Goal: Task Accomplishment & Management: Manage account settings

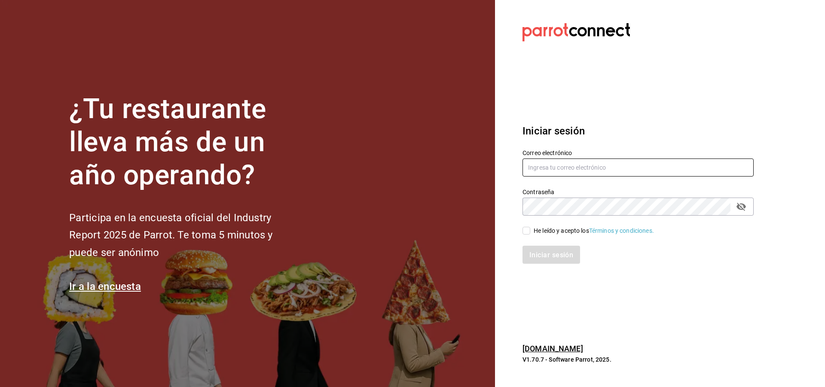
click at [553, 171] on input "text" at bounding box center [637, 168] width 231 height 18
type input "aneth.bfmxt@gmail.com"
click at [524, 230] on input "He leído y acepto los Términos y condiciones." at bounding box center [526, 231] width 8 height 8
checkbox input "true"
click at [547, 252] on font "Iniciar sesión" at bounding box center [552, 254] width 44 height 8
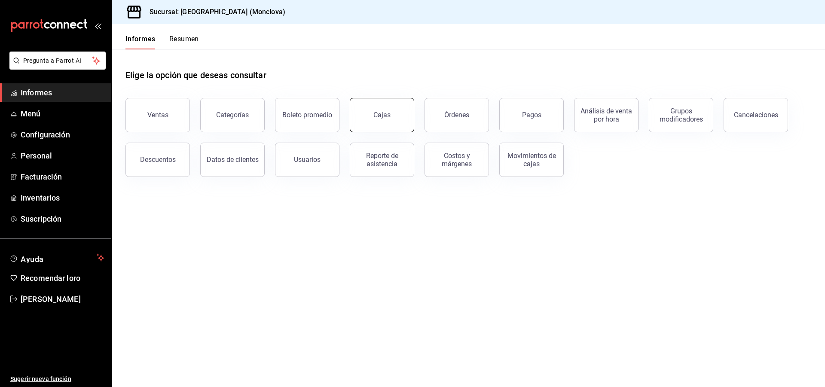
click at [268, 289] on main "Elige la opción que deseas consultar Ventas Categorías Boleto promedio Cajas Ór…" at bounding box center [468, 218] width 713 height 338
click at [378, 128] on link "Cajas" at bounding box center [382, 115] width 64 height 34
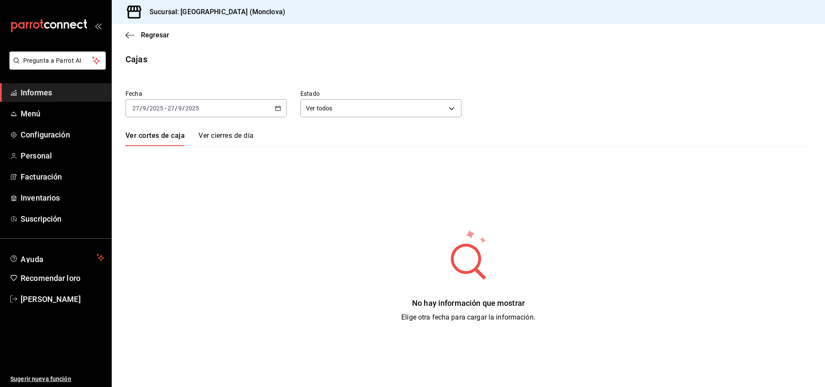
click at [171, 141] on link "Ver cortes de caja" at bounding box center [154, 138] width 59 height 15
click at [213, 112] on div "[DATE] [DATE] - [DATE] [DATE]" at bounding box center [205, 108] width 161 height 18
click at [150, 238] on li "Rango de fechas" at bounding box center [166, 230] width 80 height 19
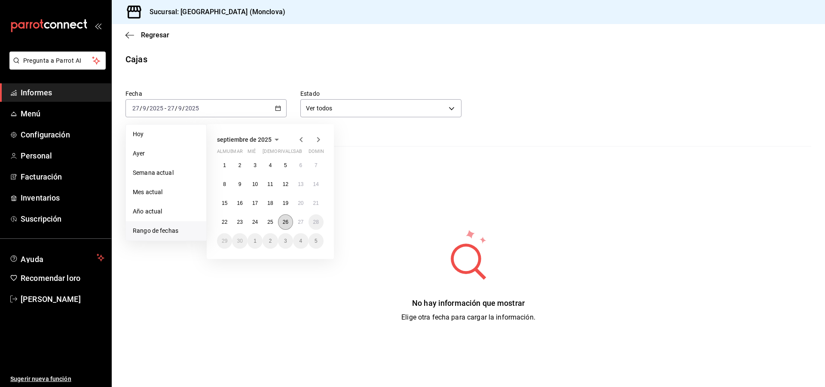
click at [284, 224] on font "26" at bounding box center [286, 222] width 6 height 6
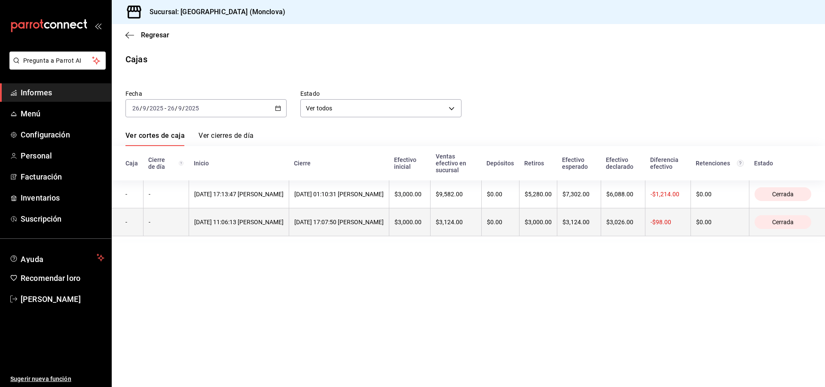
click at [286, 225] on th "[DATE] 11:06:13 [PERSON_NAME]" at bounding box center [239, 222] width 100 height 28
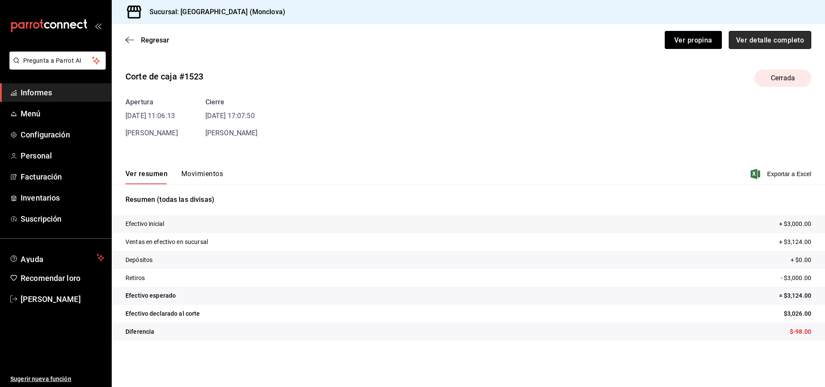
click at [768, 41] on font "Ver detalle completo" at bounding box center [770, 40] width 68 height 8
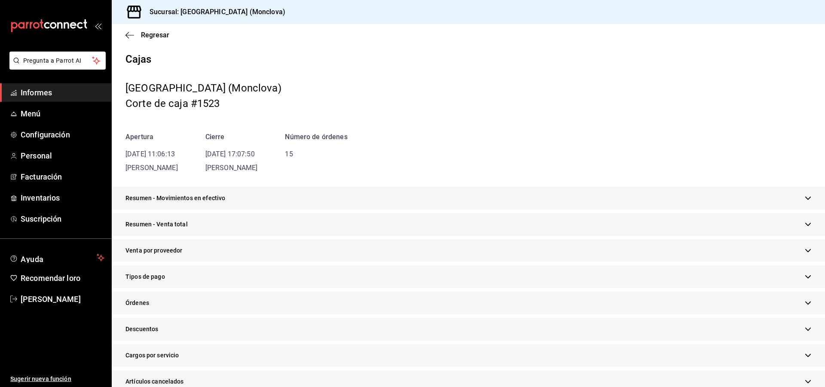
click at [447, 191] on div "Resumen - Movimientos en efectivo" at bounding box center [468, 198] width 713 height 23
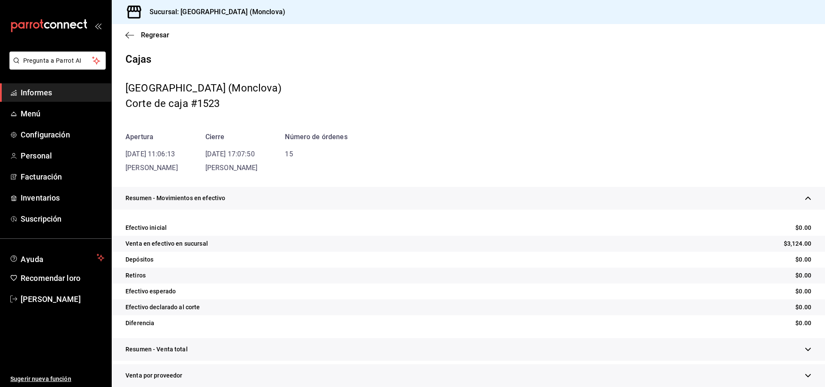
click at [447, 191] on div "Resumen - Movimientos en efectivo" at bounding box center [468, 198] width 713 height 23
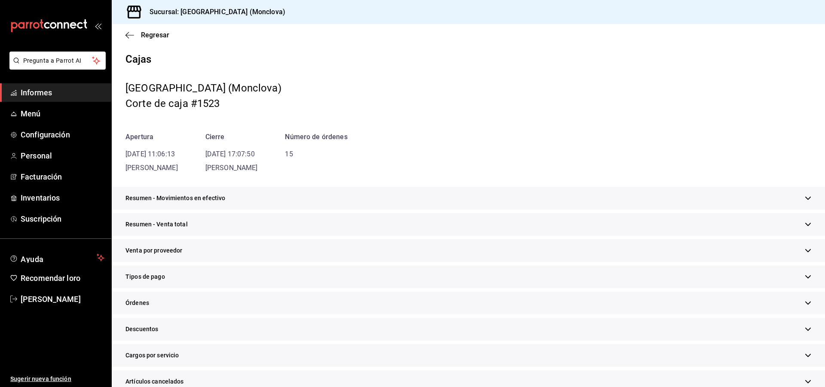
click at [447, 228] on div "Resumen - Venta total" at bounding box center [468, 224] width 713 height 23
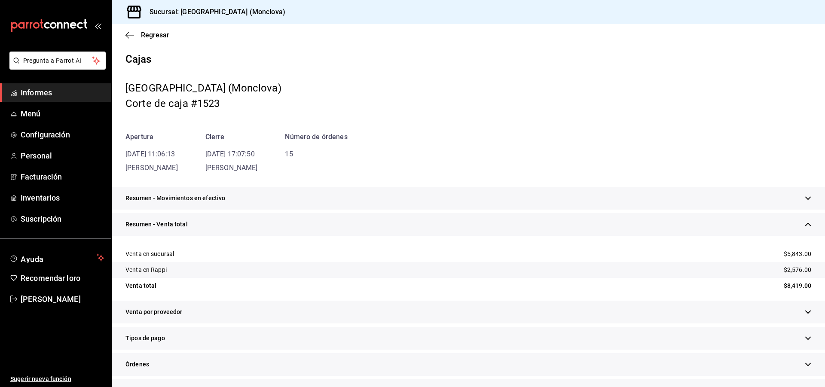
click at [449, 185] on div "Cajas Nápoles (Monclova) Corte de caja #1523 Apertura [DATE] 11:06:13 [PERSON_N…" at bounding box center [468, 321] width 713 height 536
click at [203, 189] on div "Resumen - Movimientos en efectivo" at bounding box center [468, 198] width 713 height 23
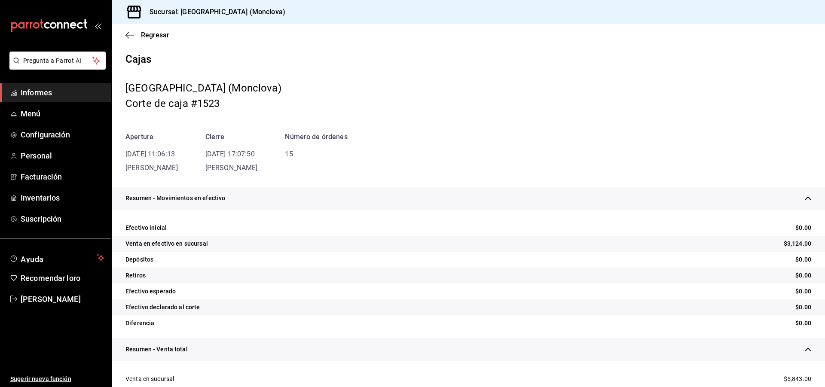
click at [203, 189] on div "Resumen - Movimientos en efectivo" at bounding box center [468, 198] width 713 height 23
click at [184, 193] on div "Resumen - Movimientos en efectivo" at bounding box center [468, 198] width 713 height 23
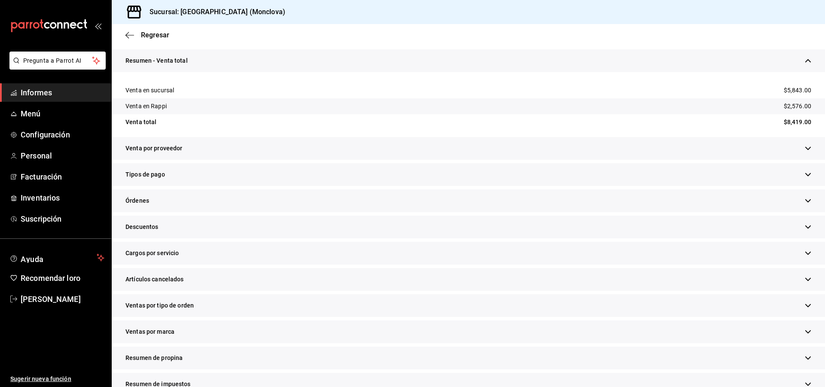
scroll to position [172, 0]
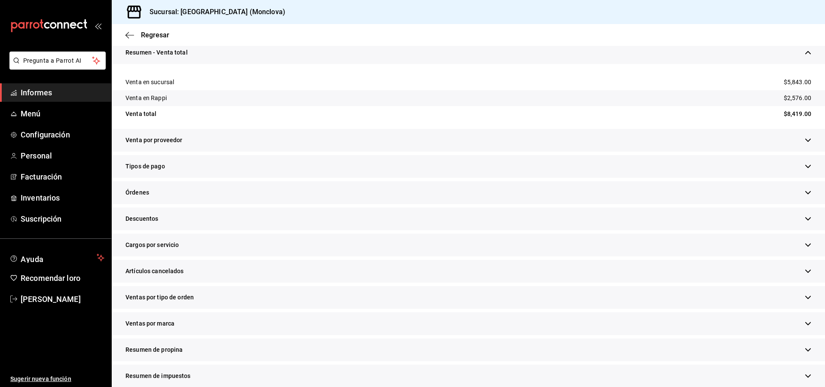
click at [170, 218] on div "Descuentos" at bounding box center [468, 218] width 713 height 23
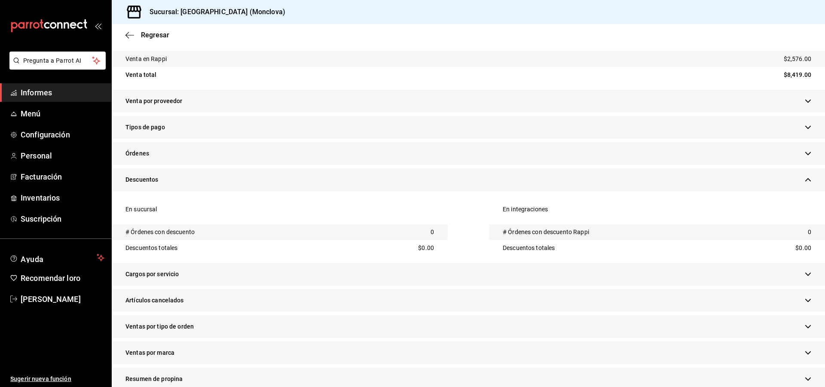
scroll to position [215, 0]
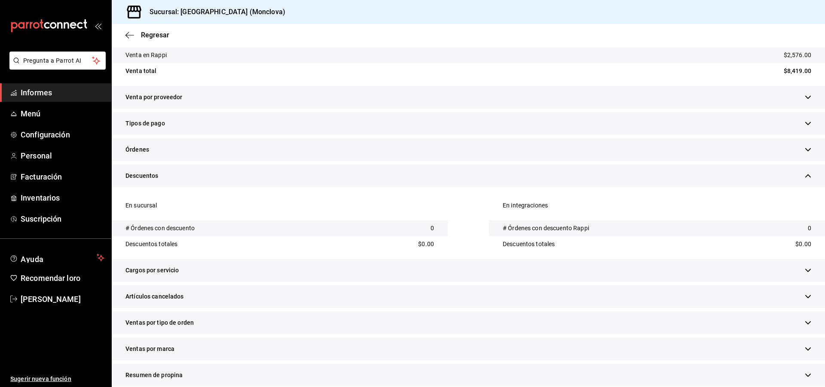
click at [199, 289] on div "Artículos cancelados" at bounding box center [468, 296] width 713 height 23
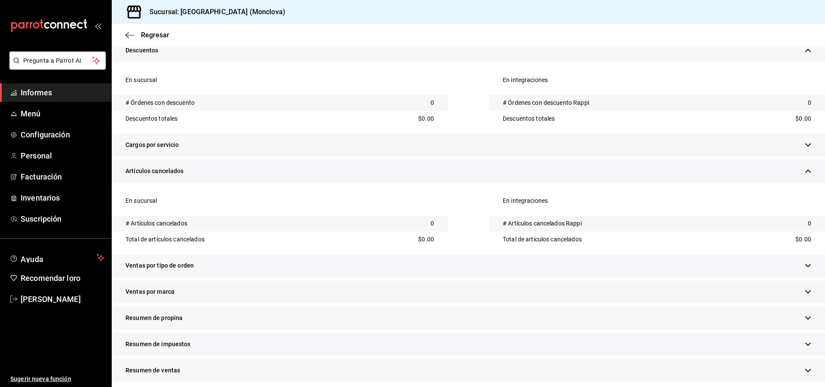
scroll to position [344, 0]
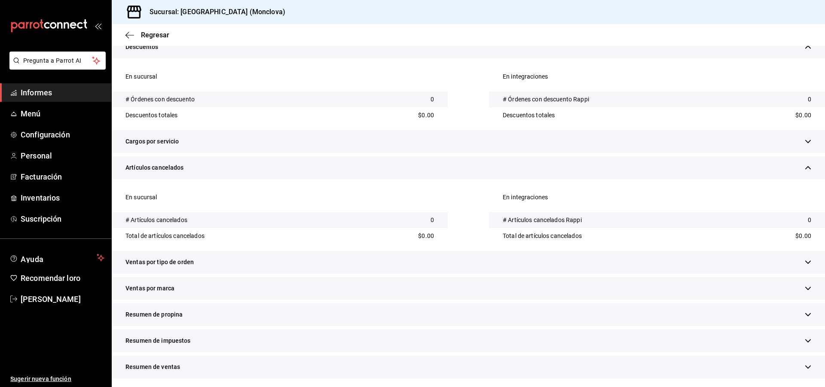
click at [229, 265] on div "Ventas por tipo de orden" at bounding box center [468, 262] width 713 height 23
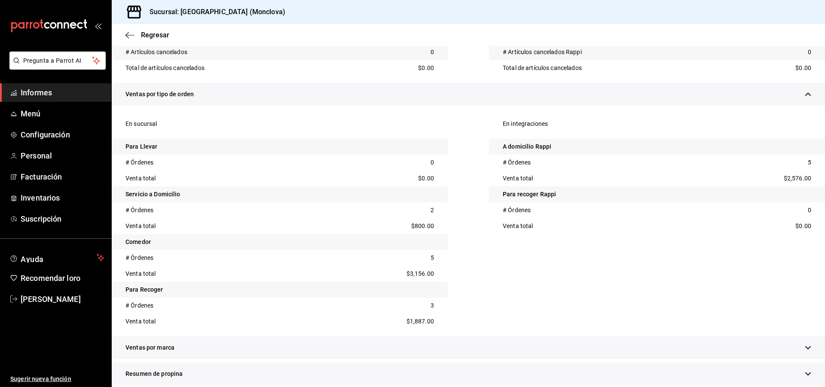
scroll to position [515, 0]
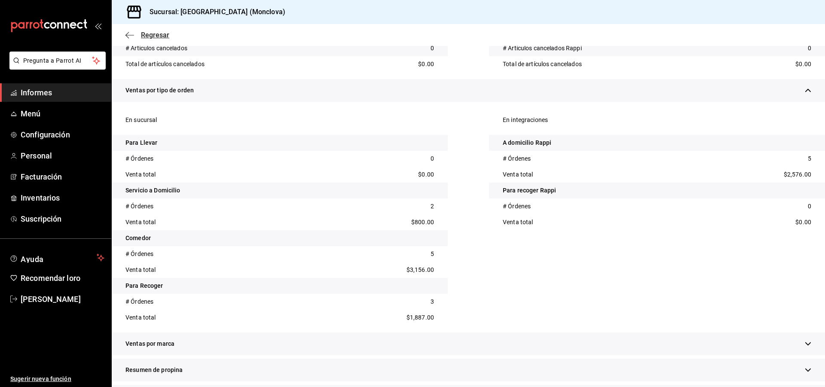
click at [133, 31] on icon "button" at bounding box center [129, 35] width 9 height 8
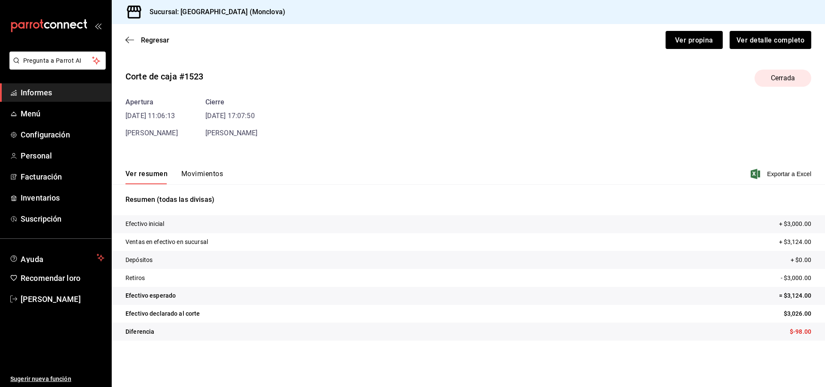
click at [141, 34] on div "Regresar Ver propina Ver detalle completo" at bounding box center [468, 40] width 713 height 32
click at [143, 38] on font "Regresar" at bounding box center [155, 40] width 28 height 8
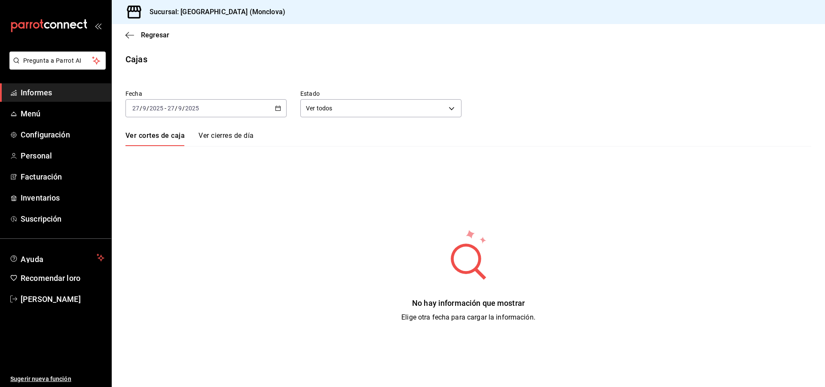
click at [146, 135] on font "Ver cortes de caja" at bounding box center [154, 135] width 59 height 8
click at [173, 132] on font "Ver cortes de caja" at bounding box center [154, 135] width 59 height 8
click at [212, 119] on div "Fecha [DATE] [DATE] - [DATE] [DATE] Estado Ver todos ALL Ver cortes de caja Ver…" at bounding box center [468, 200] width 686 height 243
click at [213, 111] on div "[DATE] [DATE] - [DATE] [DATE]" at bounding box center [205, 108] width 161 height 18
click at [179, 232] on span "Rango de fechas" at bounding box center [166, 230] width 67 height 9
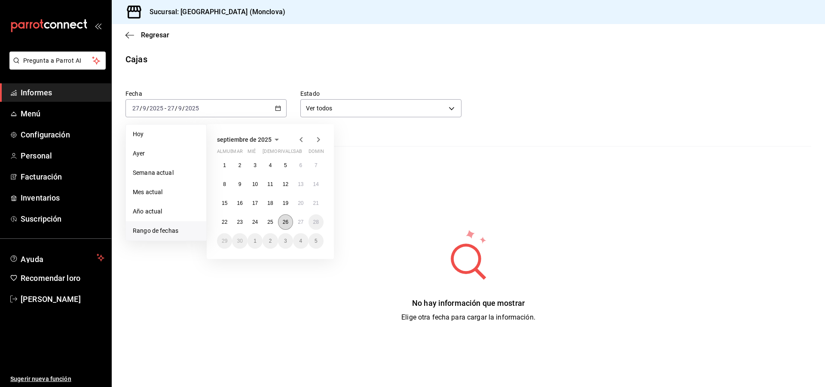
click at [289, 216] on button "26" at bounding box center [285, 221] width 15 height 15
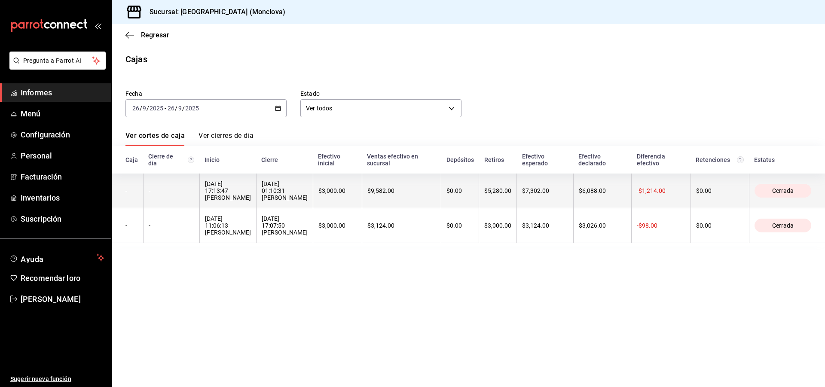
click at [256, 174] on th "Inicio" at bounding box center [227, 159] width 57 height 27
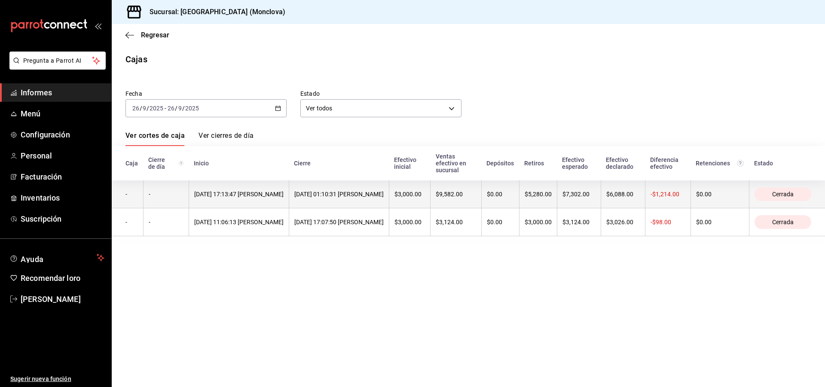
click at [289, 208] on th "[DATE] 17:13:47 [PERSON_NAME]" at bounding box center [239, 194] width 100 height 28
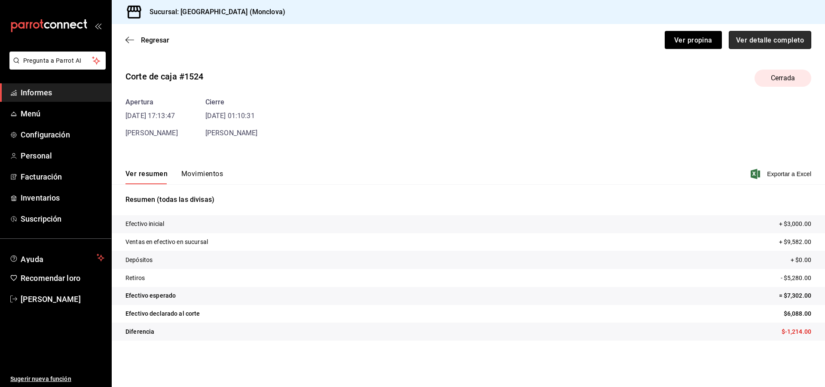
click at [758, 38] on font "Ver detalle completo" at bounding box center [770, 40] width 68 height 8
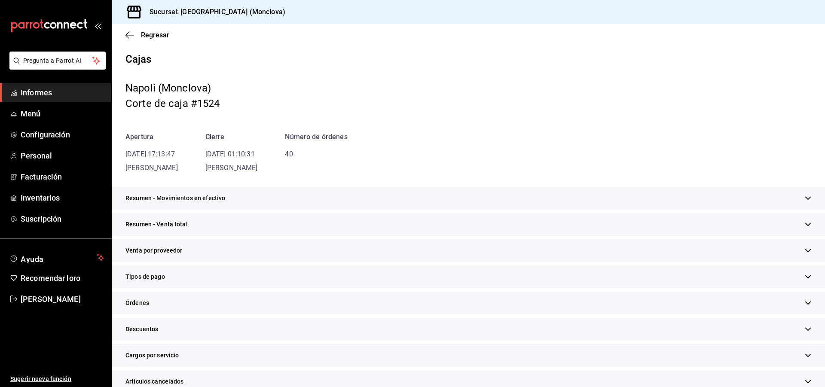
click at [243, 220] on div "Resumen - Venta total" at bounding box center [468, 224] width 713 height 23
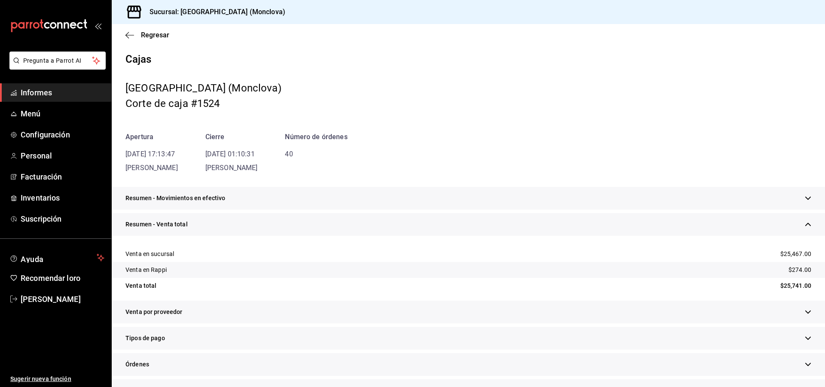
click at [255, 198] on div "Resumen - Movimientos en efectivo" at bounding box center [468, 198] width 713 height 23
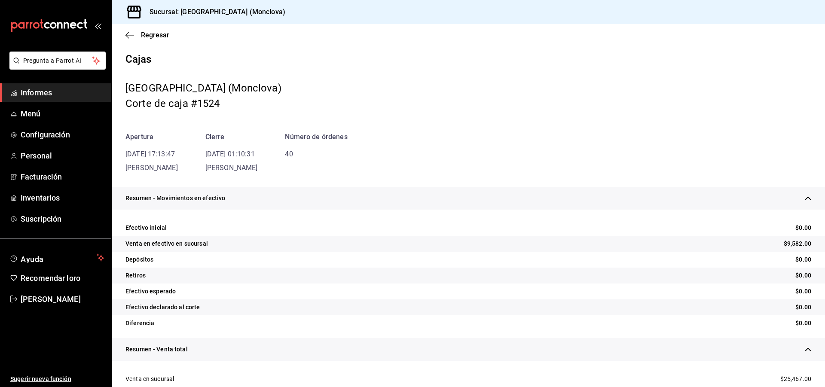
click at [255, 198] on div "Resumen - Movimientos en efectivo" at bounding box center [468, 198] width 713 height 23
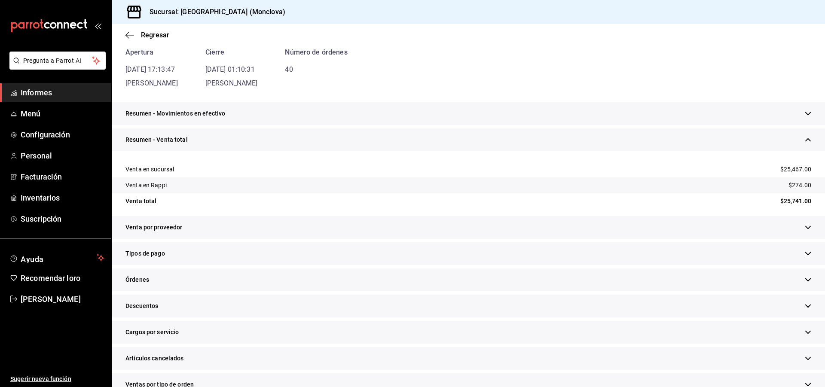
scroll to position [86, 0]
click at [144, 294] on div "Descuentos" at bounding box center [468, 304] width 713 height 23
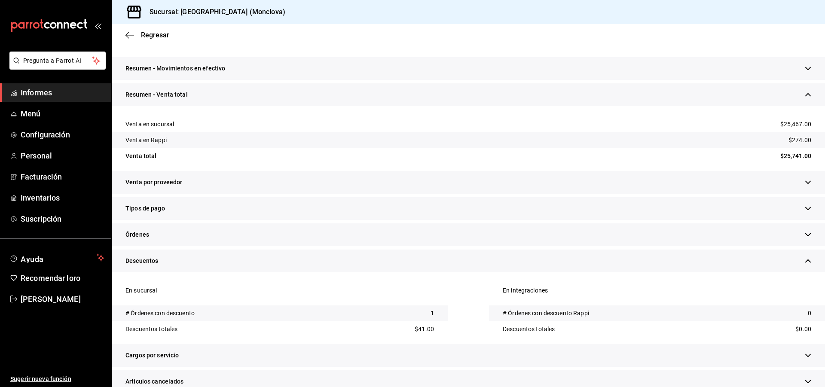
scroll to position [172, 0]
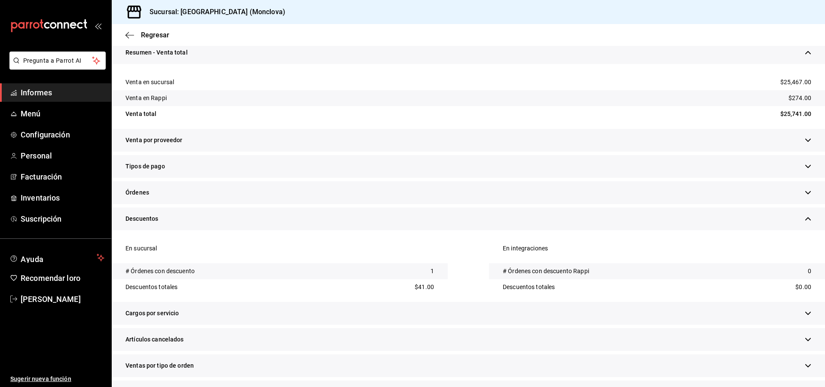
click at [165, 346] on div "Artículos cancelados" at bounding box center [468, 339] width 713 height 23
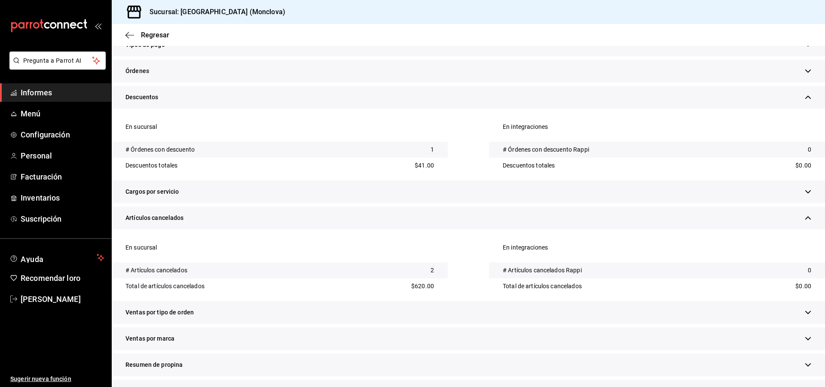
scroll to position [301, 0]
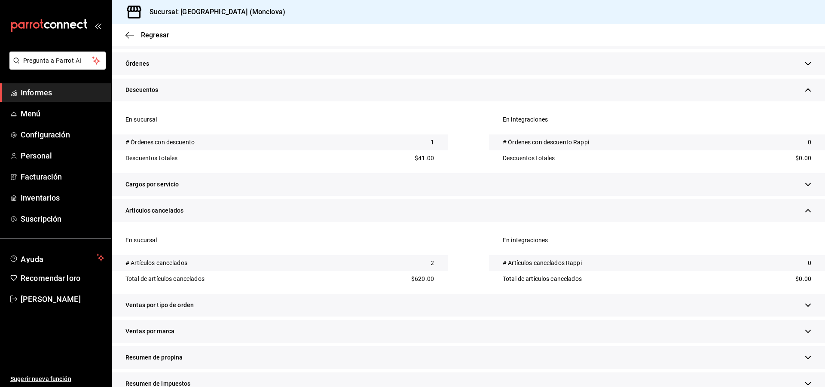
click at [192, 298] on div "Ventas por tipo de orden" at bounding box center [468, 305] width 713 height 23
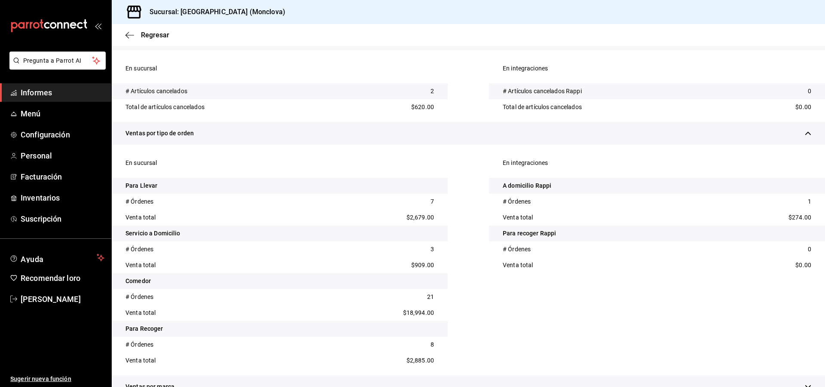
scroll to position [515, 0]
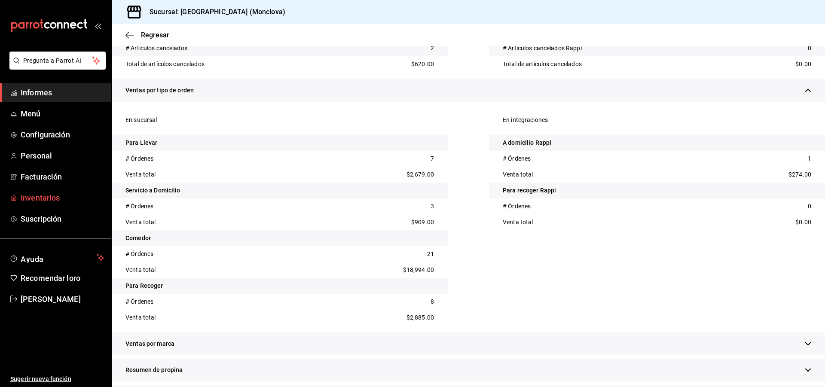
click at [55, 193] on font "Inventarios" at bounding box center [40, 197] width 39 height 9
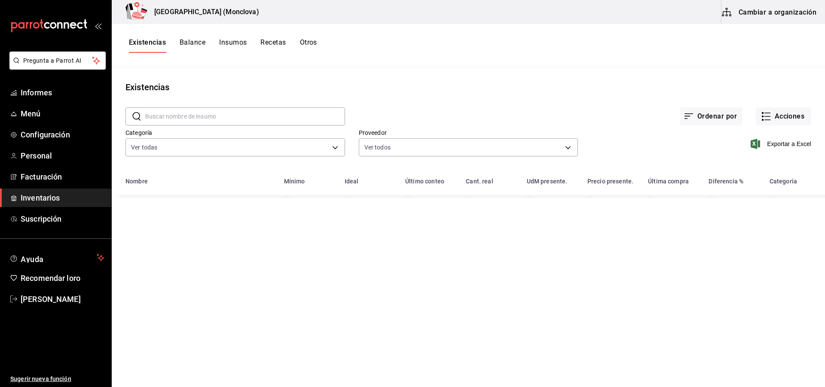
type input "0862b564-0f4e-4838-96f7-a0cfb550234f,9e74ae74-5793-4c6d-bb76-c101d78a7afa,b0e36…"
type input "20dab52d-5566-43c6-9ccf-f51c7596d89a,da2fa7ef-c352-4884-b156-86e4ee9c2e46,84324…"
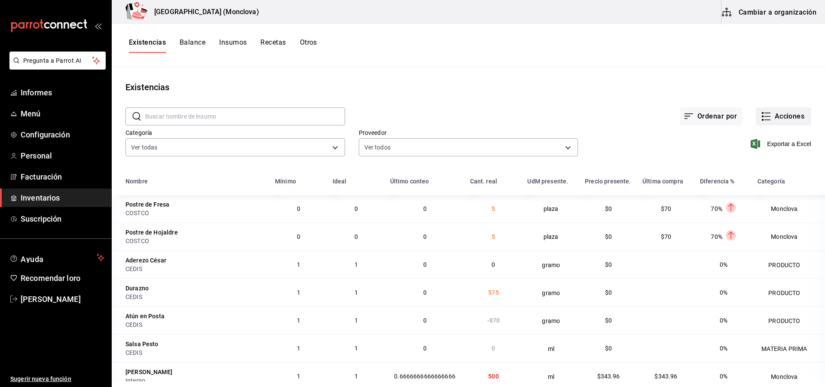
click at [794, 122] on button "Acciones" at bounding box center [783, 116] width 55 height 18
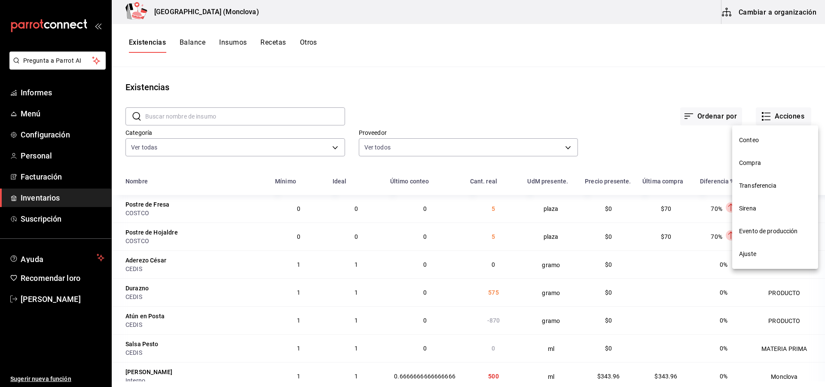
click at [753, 251] on font "Ajuste" at bounding box center [747, 253] width 17 height 7
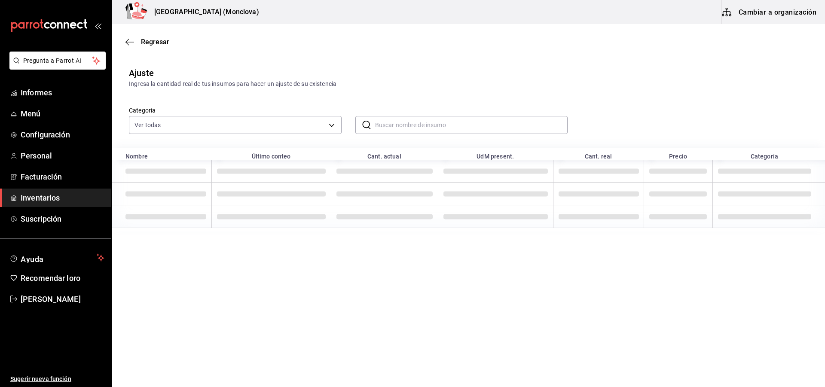
click at [390, 123] on input "text" at bounding box center [471, 124] width 193 height 17
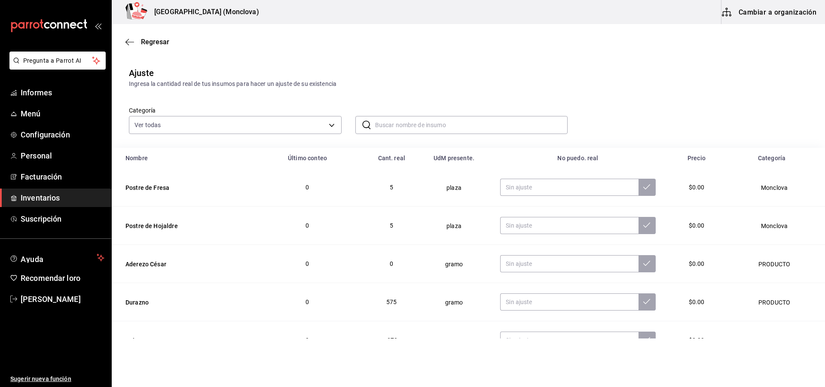
click at [386, 133] on input "text" at bounding box center [471, 124] width 193 height 17
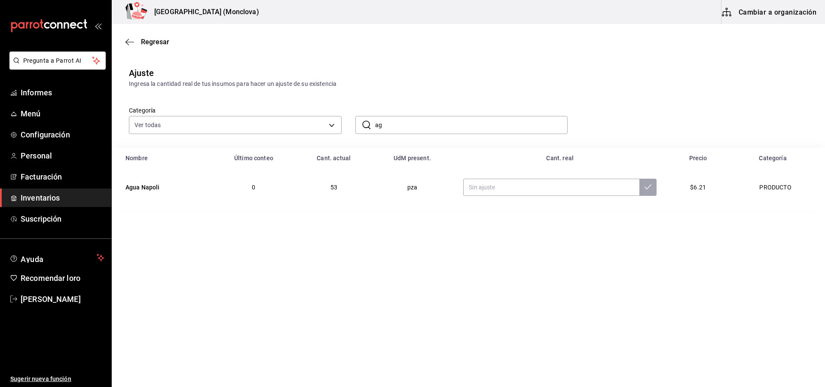
type input "a"
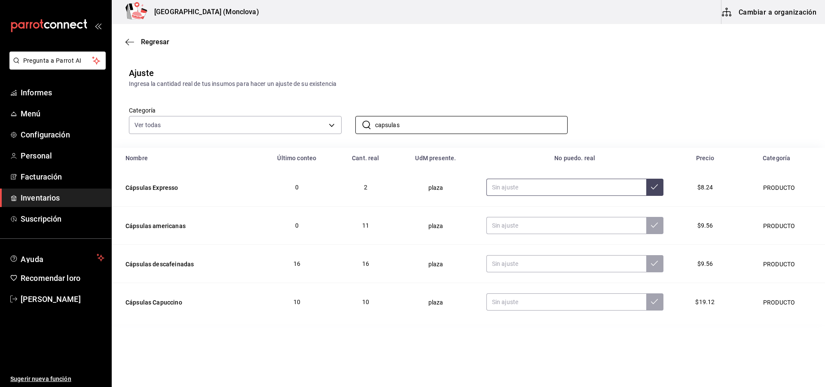
type input "capsulas"
click at [524, 183] on input "text" at bounding box center [566, 187] width 160 height 17
type input "6.00"
click at [505, 258] on input "text" at bounding box center [566, 263] width 160 height 17
click at [509, 302] on input "text" at bounding box center [566, 301] width 160 height 17
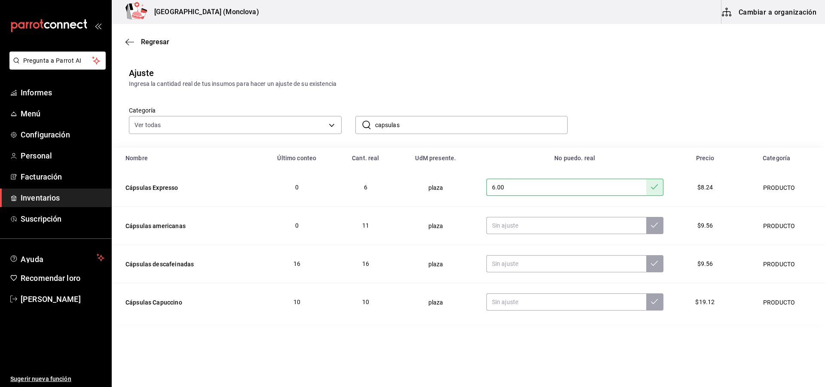
drag, startPoint x: 424, startPoint y: 126, endPoint x: 358, endPoint y: 119, distance: 66.9
click at [358, 119] on div "​ capsulas ​" at bounding box center [461, 125] width 213 height 18
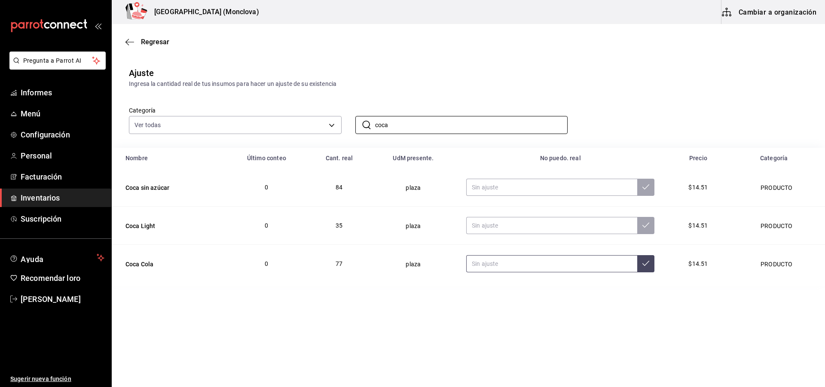
type input "coca"
click at [516, 266] on input "text" at bounding box center [551, 263] width 171 height 17
drag, startPoint x: 406, startPoint y: 125, endPoint x: 339, endPoint y: 127, distance: 66.6
click at [339, 127] on div "Categoría Ver todas 0862b564-0f4e-4838-96f7-a0cfb550234f,9e74ae74-5793-4c6d-bb7…" at bounding box center [454, 111] width 679 height 46
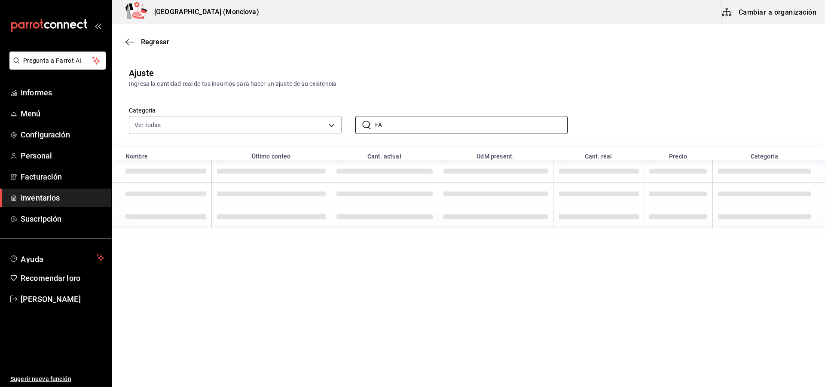
type input "F"
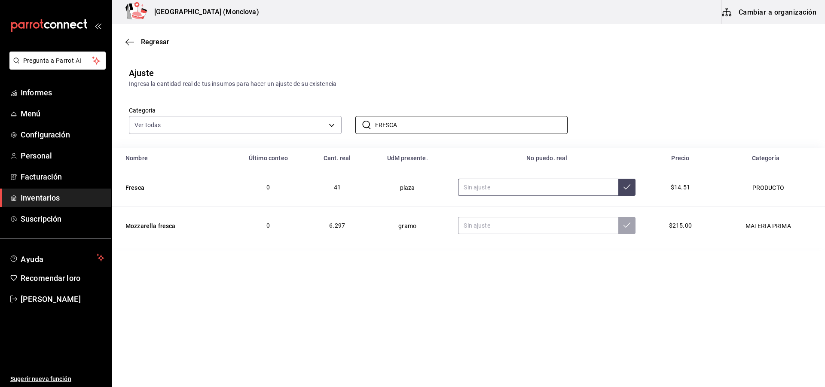
type input "FRESCA"
click at [475, 182] on input "text" at bounding box center [538, 187] width 160 height 17
drag, startPoint x: 357, startPoint y: 120, endPoint x: 344, endPoint y: 117, distance: 13.7
click at [344, 117] on div "​ FRESCA ​" at bounding box center [455, 118] width 226 height 32
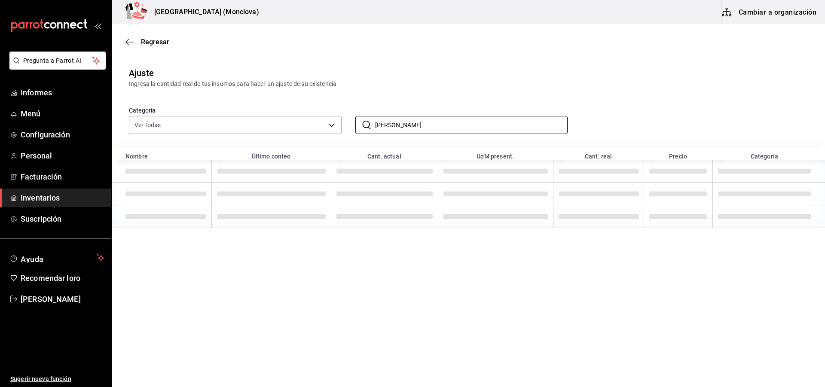
type input "J"
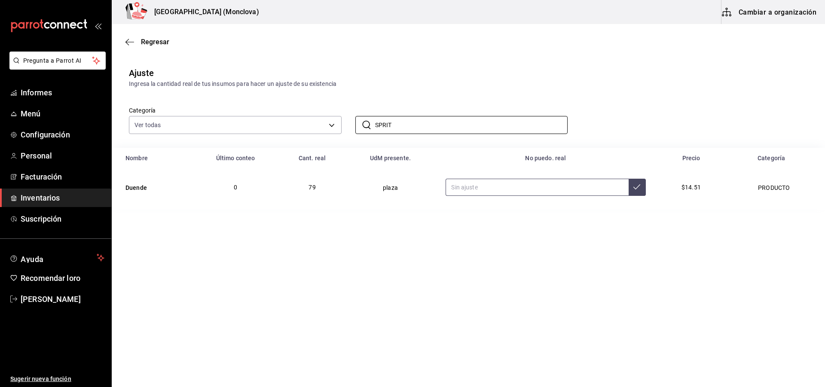
type input "SPRIT"
click at [482, 187] on input "text" at bounding box center [536, 187] width 183 height 17
type input "80.00"
drag, startPoint x: 398, startPoint y: 129, endPoint x: 366, endPoint y: 126, distance: 31.5
click at [366, 126] on div "​ SPRIT ​" at bounding box center [461, 125] width 213 height 18
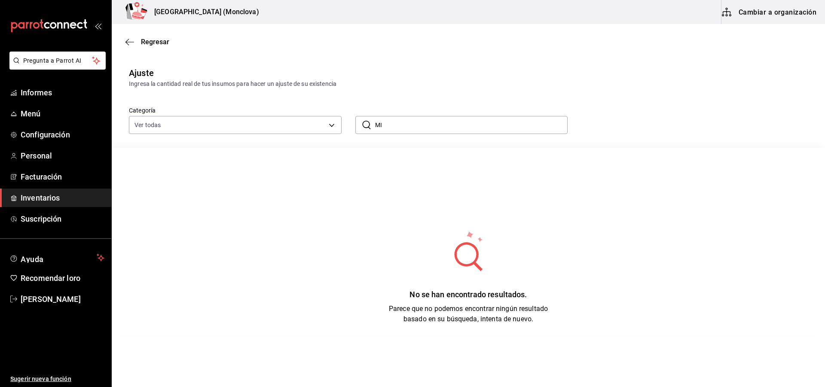
type input "M"
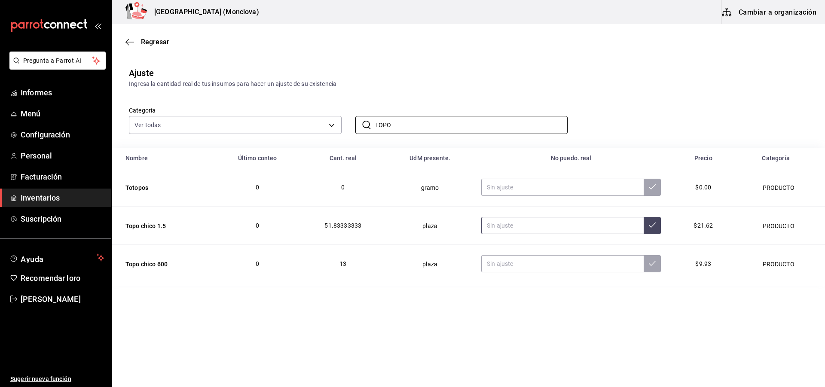
type input "TOPO"
click at [524, 226] on input "text" at bounding box center [562, 225] width 162 height 17
click at [522, 265] on input "text" at bounding box center [562, 263] width 162 height 17
drag, startPoint x: 410, startPoint y: 125, endPoint x: 333, endPoint y: 122, distance: 77.4
click at [333, 122] on div "Categoría Ver todas 0862b564-0f4e-4838-96f7-a0cfb550234f,9e74ae74-5793-4c6d-bb7…" at bounding box center [454, 111] width 679 height 46
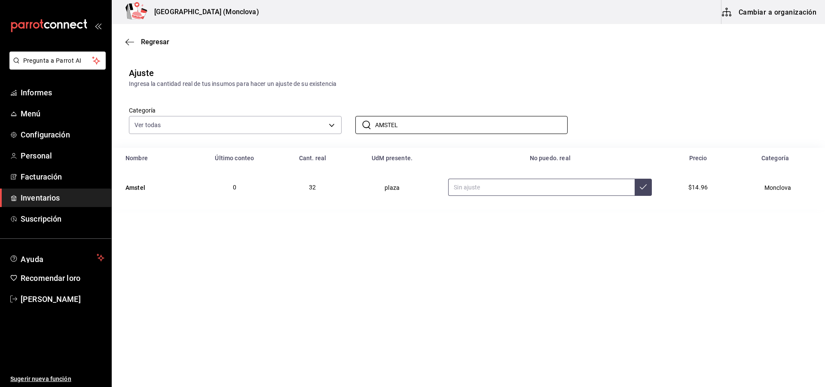
type input "AMSTEL"
click at [481, 185] on input "text" at bounding box center [541, 187] width 186 height 17
type input "33.00"
drag, startPoint x: 409, startPoint y: 126, endPoint x: 345, endPoint y: 121, distance: 65.1
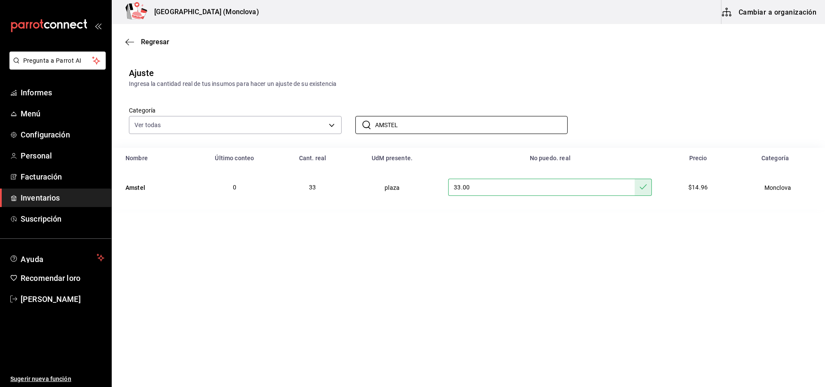
click at [345, 121] on div "​ AMSTEL ​" at bounding box center [455, 118] width 226 height 32
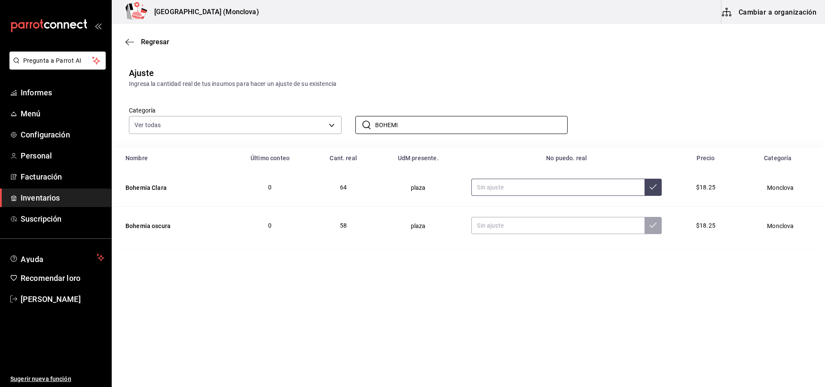
type input "BOHEMI"
click at [529, 189] on input "text" at bounding box center [557, 187] width 173 height 17
type input "62.00"
drag, startPoint x: 408, startPoint y: 130, endPoint x: 332, endPoint y: 129, distance: 76.0
click at [332, 129] on div "Categoría Ver todas 0862b564-0f4e-4838-96f7-a0cfb550234f,9e74ae74-5793-4c6d-bb7…" at bounding box center [454, 111] width 679 height 46
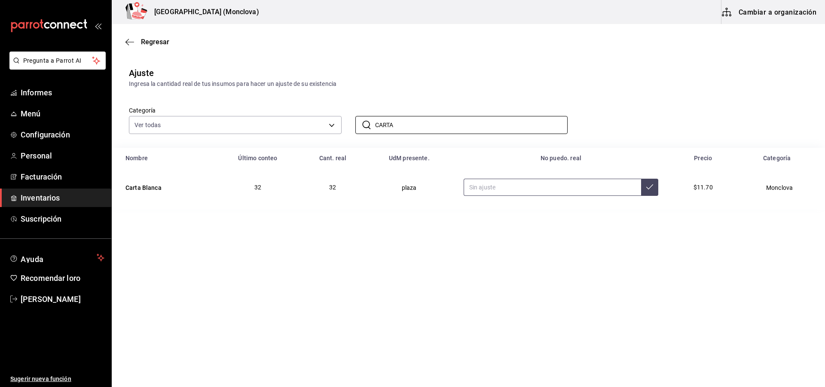
type input "CARTA"
click at [523, 184] on input "text" at bounding box center [551, 187] width 177 height 17
drag, startPoint x: 402, startPoint y: 125, endPoint x: 370, endPoint y: 125, distance: 31.4
click at [370, 125] on div "​ CARTA ​" at bounding box center [461, 125] width 213 height 18
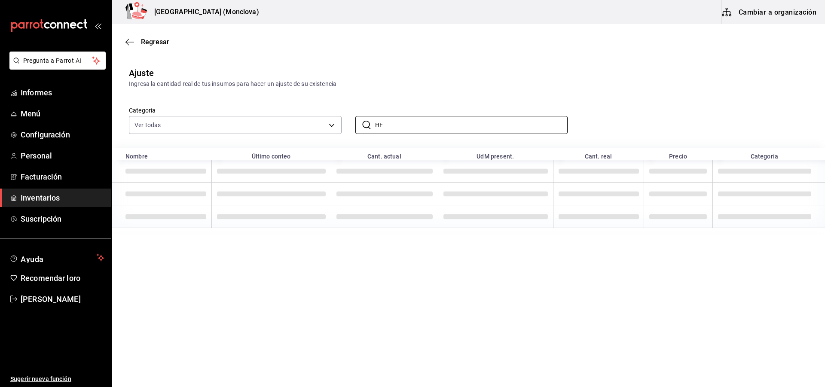
type input "H"
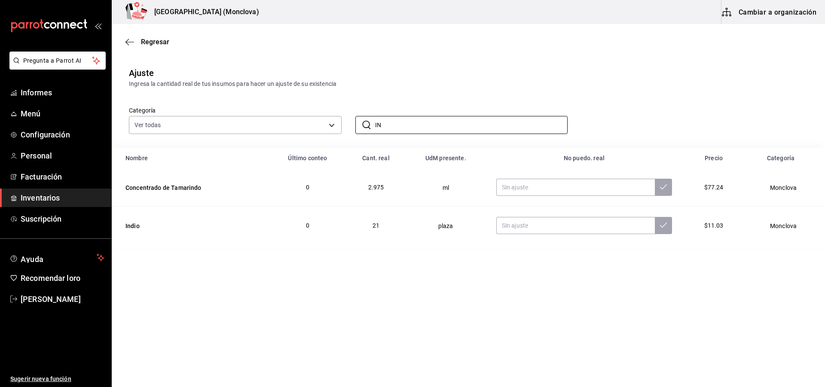
type input "I"
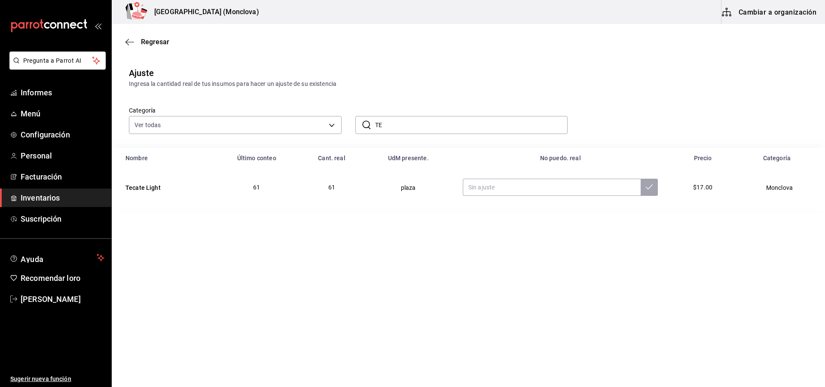
type input "T"
type input "XX LAGER"
click at [484, 198] on td at bounding box center [553, 187] width 221 height 38
click at [485, 194] on input "text" at bounding box center [545, 187] width 183 height 17
type input "16.00"
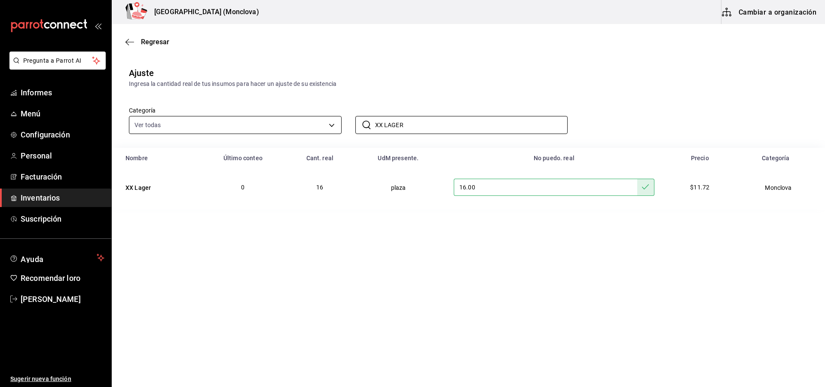
drag, startPoint x: 414, startPoint y: 125, endPoint x: 322, endPoint y: 127, distance: 91.5
click at [322, 127] on div "Categoría Ver todas 0862b564-0f4e-4838-96f7-a0cfb550234f,9e74ae74-5793-4c6d-bb7…" at bounding box center [454, 111] width 679 height 46
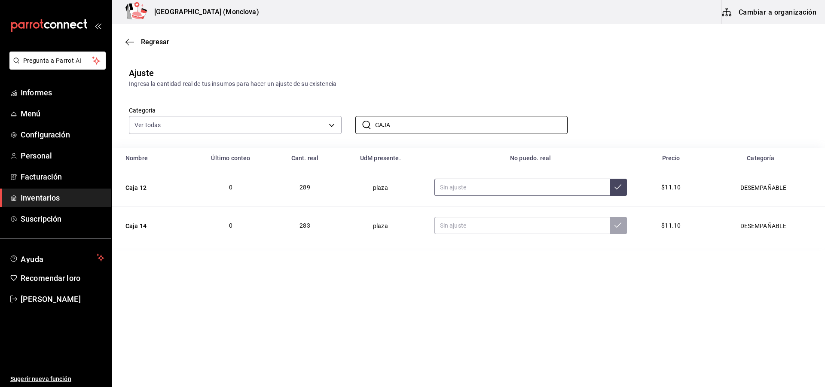
type input "CAJA"
click at [476, 191] on input "text" at bounding box center [521, 187] width 175 height 17
click at [463, 232] on input "text" at bounding box center [521, 225] width 175 height 17
type input "278.00"
click at [447, 183] on input "text" at bounding box center [521, 187] width 175 height 17
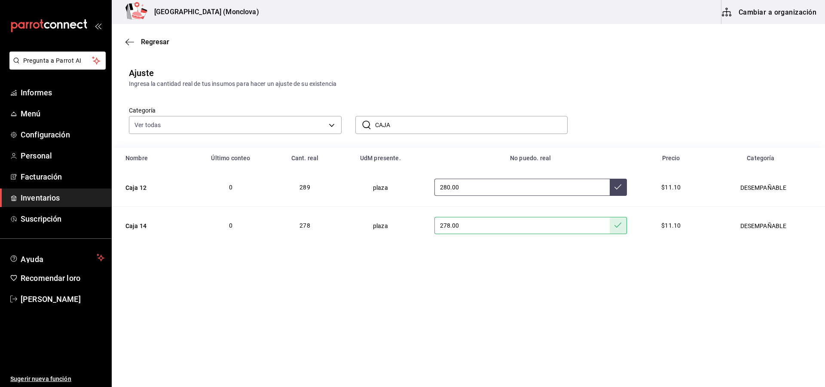
type input "280.00"
drag, startPoint x: 373, startPoint y: 116, endPoint x: 316, endPoint y: 114, distance: 57.6
click at [316, 114] on div "Categoría Ver todas 0862b564-0f4e-4838-96f7-a0cfb550234f,9e74ae74-5793-4c6d-bb7…" at bounding box center [454, 111] width 679 height 46
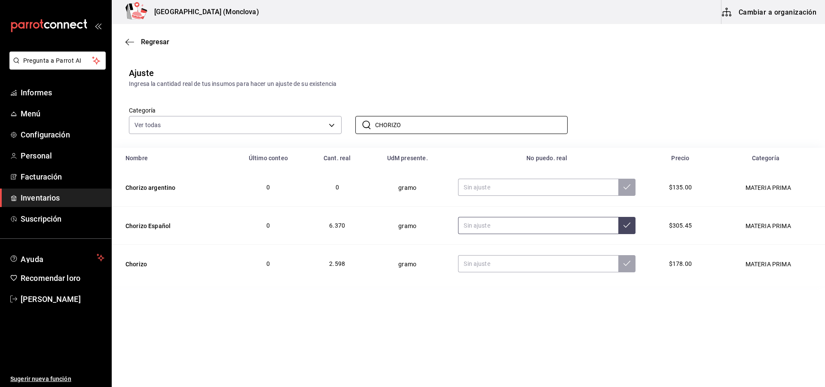
type input "CHORIZO"
click at [473, 226] on input "text" at bounding box center [538, 225] width 160 height 17
type input "6358.00"
drag, startPoint x: 407, startPoint y: 125, endPoint x: 358, endPoint y: 124, distance: 49.4
click at [358, 124] on div "​ CHORIZO ​" at bounding box center [461, 125] width 213 height 18
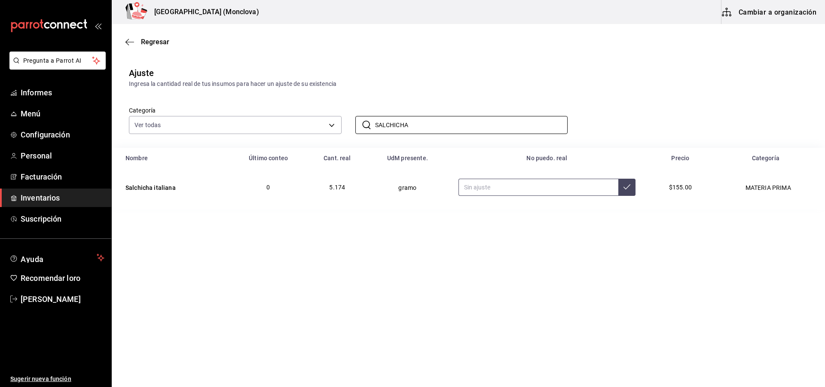
type input "SALCHICHA"
click at [478, 189] on input "text" at bounding box center [538, 187] width 160 height 17
type input "5237.00"
drag, startPoint x: 416, startPoint y: 132, endPoint x: 354, endPoint y: 122, distance: 63.1
click at [354, 122] on div "​ SALCHICHA ​" at bounding box center [455, 118] width 226 height 32
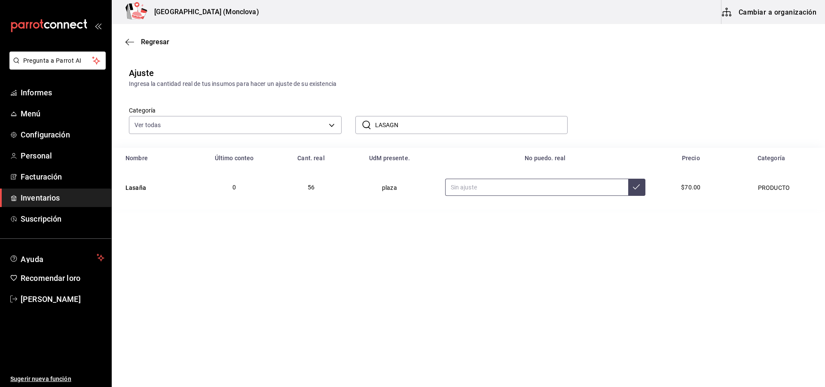
click at [474, 183] on input "text" at bounding box center [536, 187] width 183 height 17
drag, startPoint x: 409, startPoint y: 121, endPoint x: 371, endPoint y: 122, distance: 37.8
click at [371, 122] on div "​ LASAGN ​" at bounding box center [461, 125] width 213 height 18
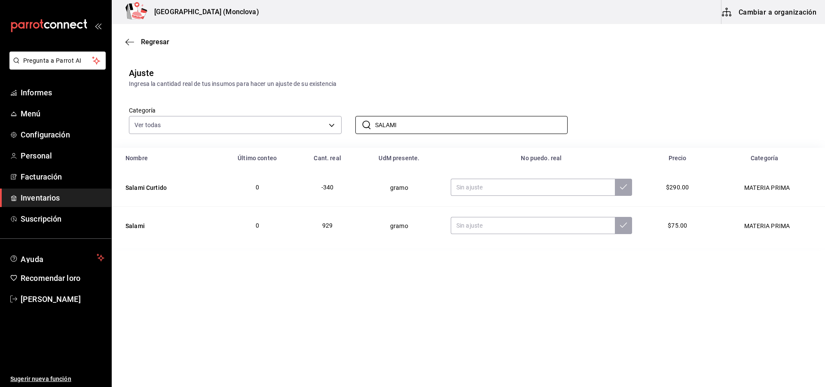
type input "SALAMI"
click at [466, 222] on input "text" at bounding box center [533, 225] width 164 height 17
click at [472, 230] on input "text" at bounding box center [533, 225] width 164 height 17
type input "833.00"
drag, startPoint x: 412, startPoint y: 125, endPoint x: 303, endPoint y: 121, distance: 109.2
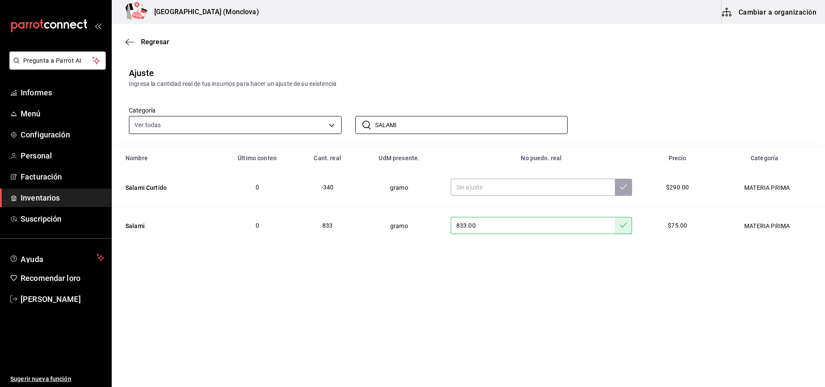
click at [303, 121] on div "Categoría Ver todas 0862b564-0f4e-4838-96f7-a0cfb550234f,9e74ae74-5793-4c6d-bb7…" at bounding box center [454, 111] width 679 height 46
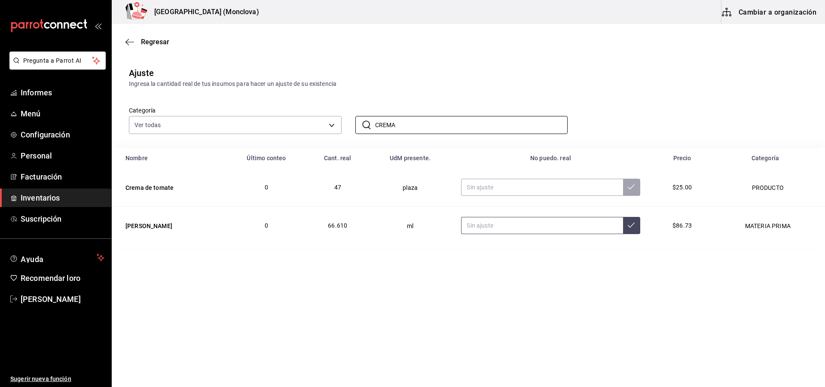
type input "CREMA"
click at [493, 225] on input "text" at bounding box center [542, 225] width 162 height 17
type input "65660.00"
drag, startPoint x: 436, startPoint y: 122, endPoint x: 253, endPoint y: 114, distance: 182.3
click at [253, 114] on div "Categoría Ver todas 0862b564-0f4e-4838-96f7-a0cfb550234f,9e74ae74-5793-4c6d-bb7…" at bounding box center [454, 111] width 679 height 46
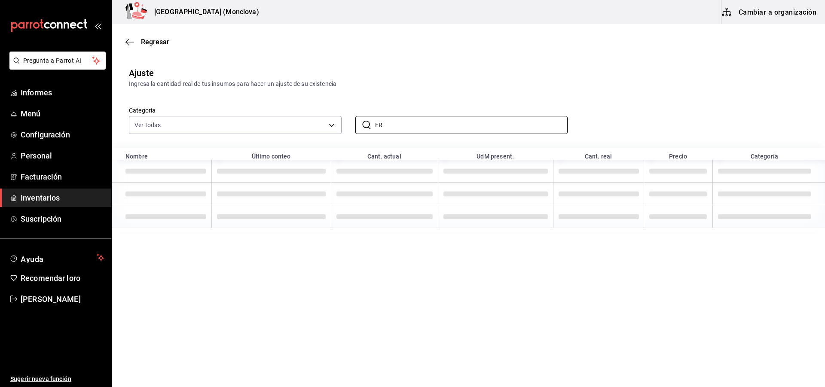
type input "F"
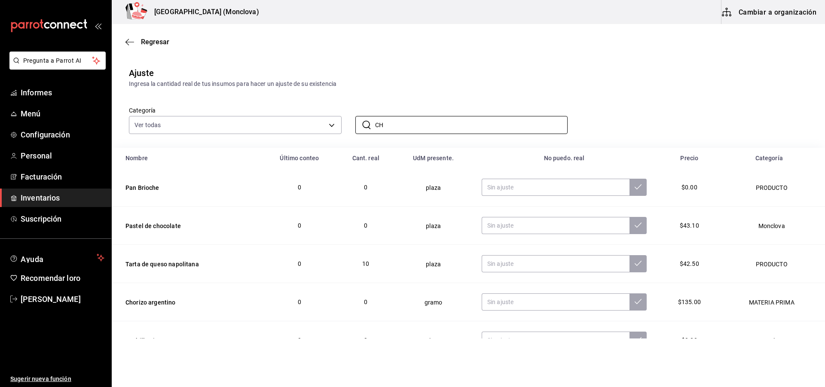
type input "C"
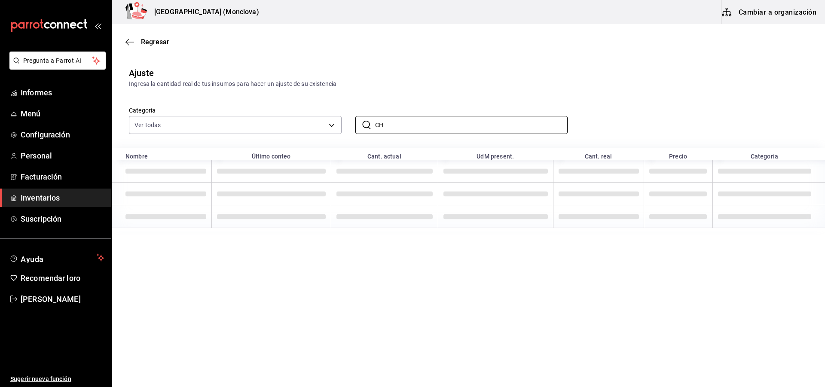
type input "C"
type input "T"
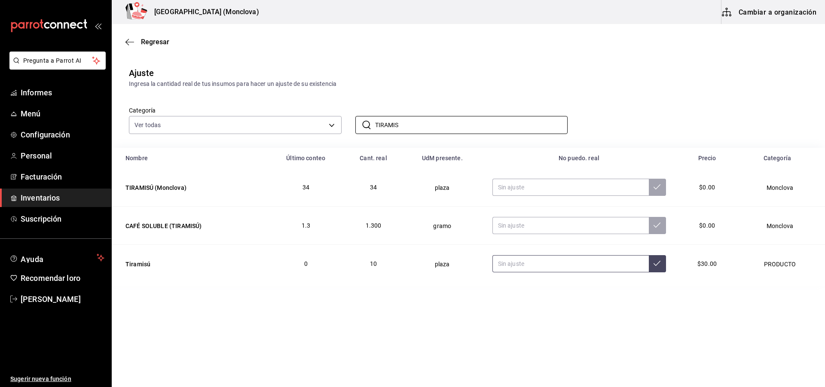
type input "TIRAMIS"
click at [528, 261] on input "text" at bounding box center [570, 263] width 156 height 17
type input "11.00"
drag, startPoint x: 404, startPoint y: 122, endPoint x: 305, endPoint y: 117, distance: 99.8
click at [305, 117] on div "Categoría Ver todas 0862b564-0f4e-4838-96f7-a0cfb550234f,9e74ae74-5793-4c6d-bb7…" at bounding box center [454, 111] width 679 height 46
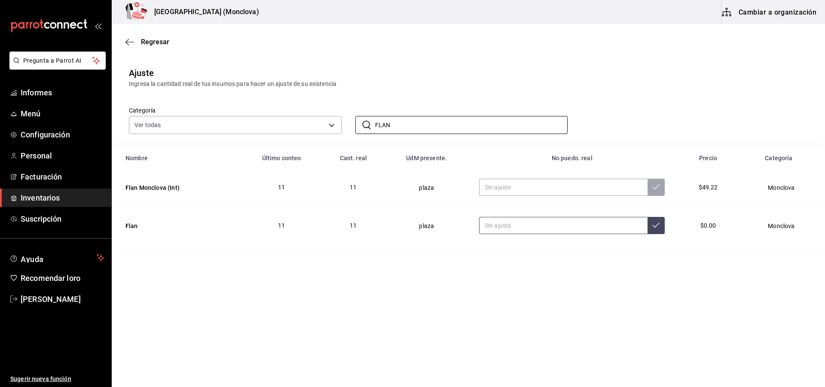
type input "FLAN"
click at [511, 225] on input "text" at bounding box center [563, 225] width 168 height 17
type input "10.00"
drag, startPoint x: 395, startPoint y: 121, endPoint x: 374, endPoint y: 124, distance: 21.3
click at [374, 124] on div "​ FLAN ​" at bounding box center [461, 125] width 213 height 18
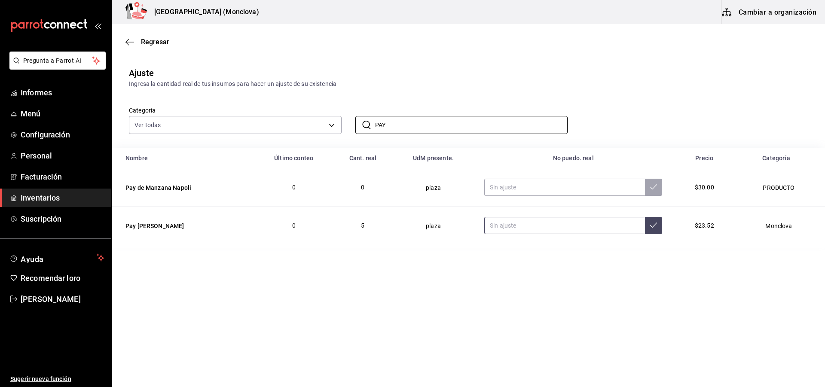
type input "PAY"
click at [512, 223] on input "text" at bounding box center [564, 225] width 161 height 17
drag, startPoint x: 394, startPoint y: 130, endPoint x: 356, endPoint y: 126, distance: 38.0
click at [356, 126] on div "​ PAY ​" at bounding box center [461, 125] width 213 height 18
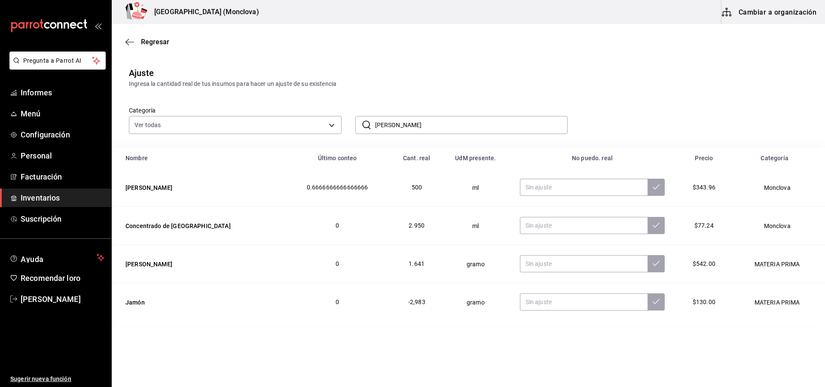
type input "J"
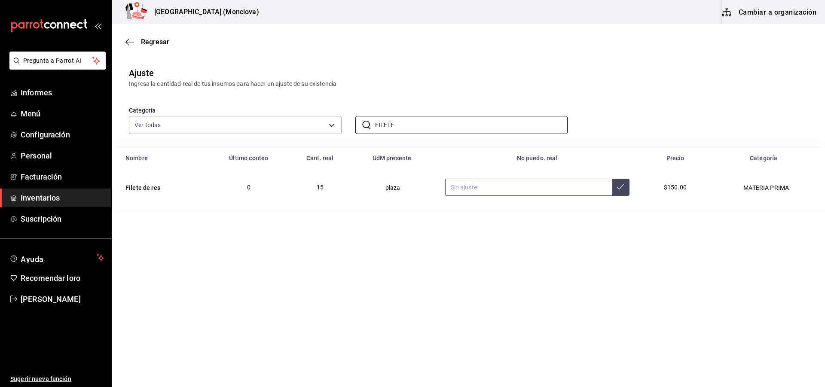
click at [469, 190] on input "text" at bounding box center [528, 187] width 167 height 17
drag, startPoint x: 419, startPoint y: 127, endPoint x: 274, endPoint y: 114, distance: 145.8
click at [274, 114] on div "Categoría Ver todas 0862b564-0f4e-4838-96f7-a0cfb550234f,9e74ae74-5793-4c6d-bb7…" at bounding box center [454, 111] width 679 height 46
type input "PEPP"
click at [496, 184] on input "text" at bounding box center [526, 187] width 169 height 17
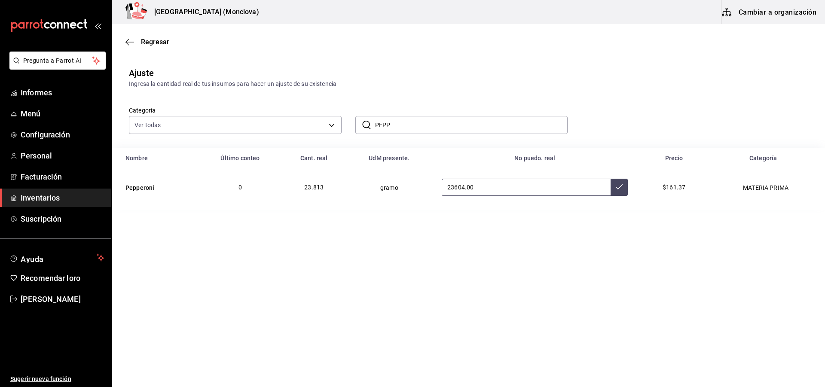
type input "23604.00"
drag, startPoint x: 403, startPoint y: 123, endPoint x: 355, endPoint y: 120, distance: 48.2
click at [355, 120] on div "​ PEPP ​" at bounding box center [461, 125] width 213 height 18
type input "SALM"
click at [449, 188] on input "text" at bounding box center [520, 187] width 173 height 17
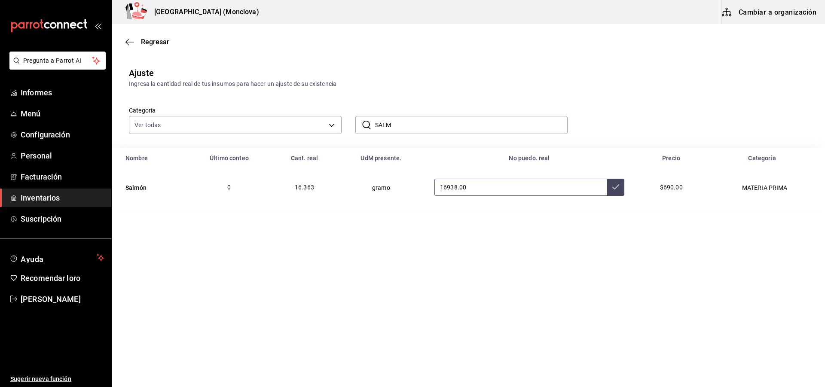
type input "16938.00"
drag, startPoint x: 393, startPoint y: 125, endPoint x: 193, endPoint y: 118, distance: 199.9
click at [193, 118] on div "Categoría Ver todas 0862b564-0f4e-4838-96f7-a0cfb550234f,9e74ae74-5793-4c6d-bb7…" at bounding box center [454, 111] width 679 height 46
click at [482, 202] on td "16938.00" at bounding box center [529, 187] width 210 height 38
click at [159, 38] on font "Regresar" at bounding box center [155, 42] width 28 height 8
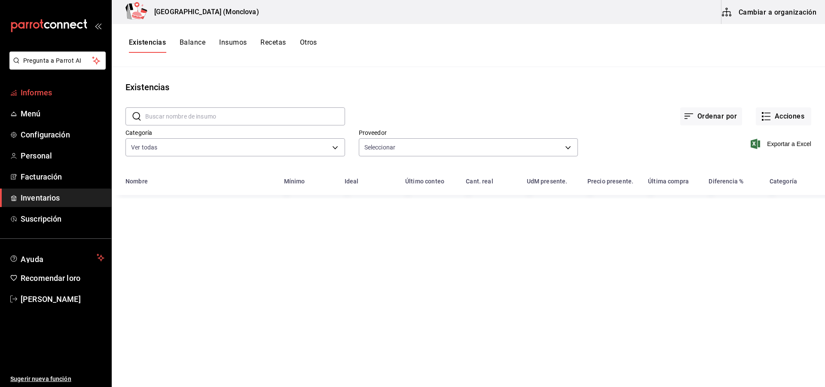
click at [26, 91] on font "Informes" at bounding box center [36, 92] width 31 height 9
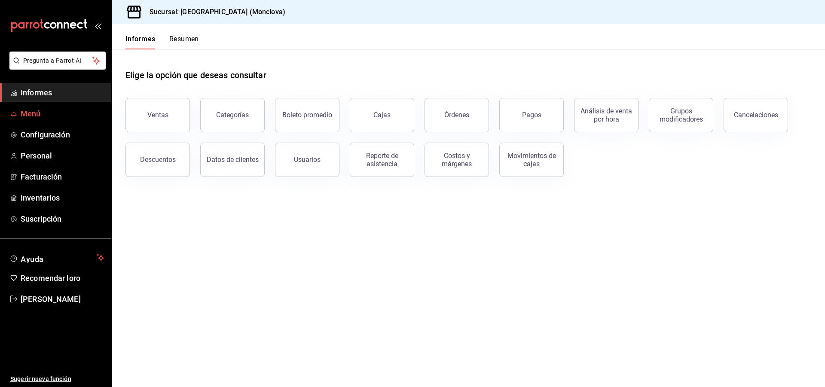
click at [28, 115] on font "Menú" at bounding box center [31, 113] width 20 height 9
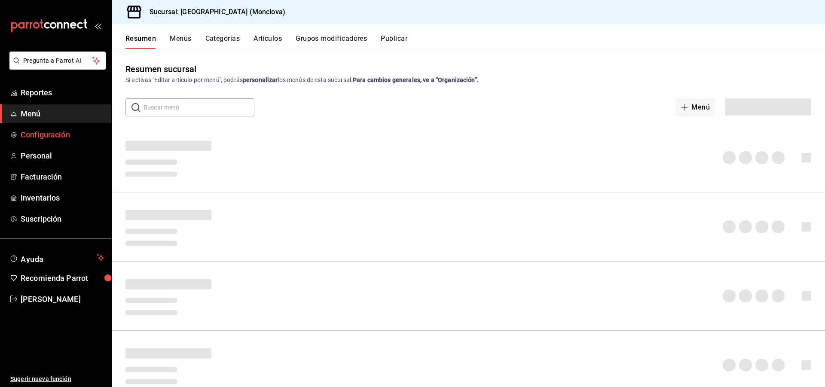
click at [31, 131] on span "Configuración" at bounding box center [63, 135] width 84 height 12
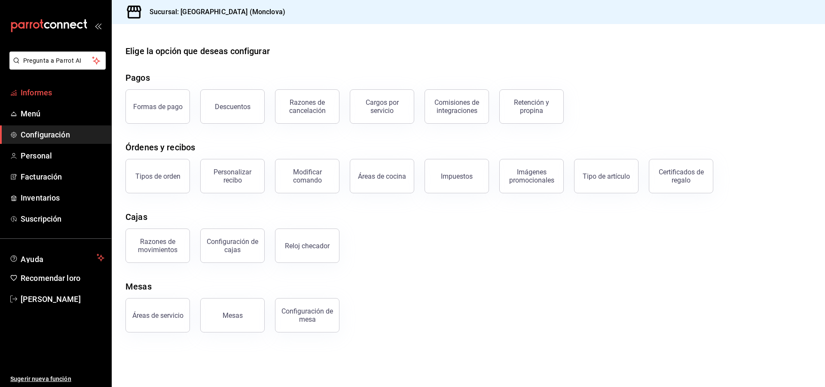
click at [42, 88] on font "Informes" at bounding box center [36, 92] width 31 height 9
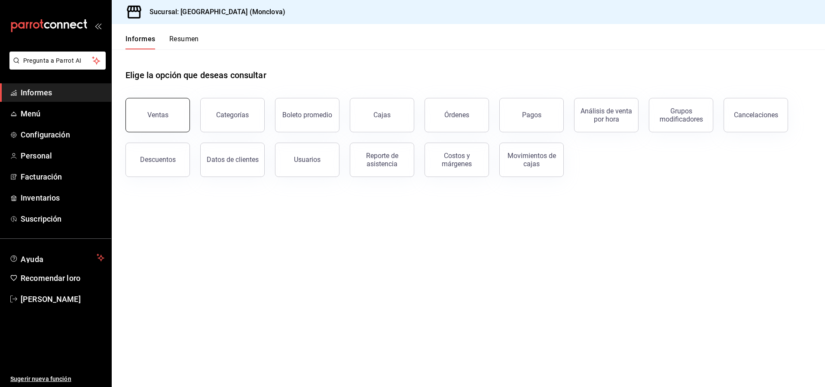
click at [128, 114] on div "Ventas" at bounding box center [152, 110] width 75 height 45
click at [184, 122] on button "Ventas" at bounding box center [157, 115] width 64 height 34
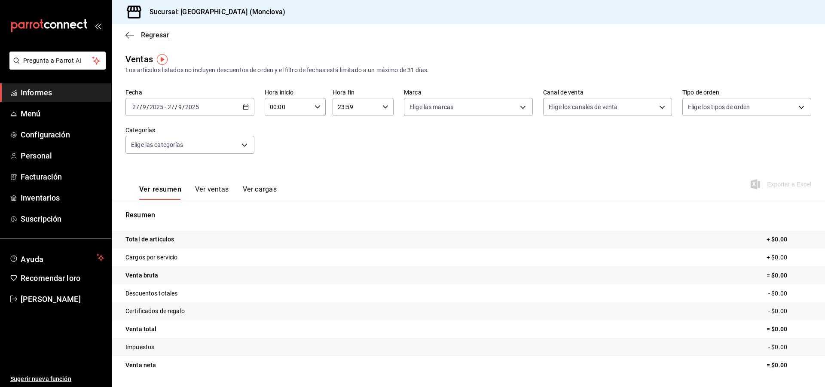
click at [152, 34] on font "Regresar" at bounding box center [155, 35] width 28 height 8
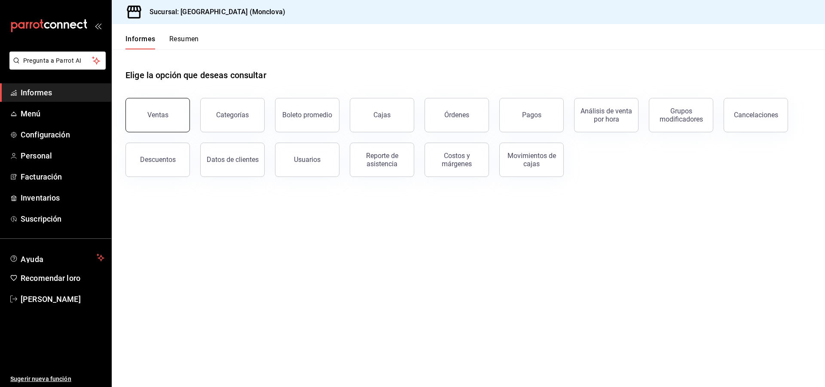
click at [165, 116] on font "Ventas" at bounding box center [157, 115] width 21 height 8
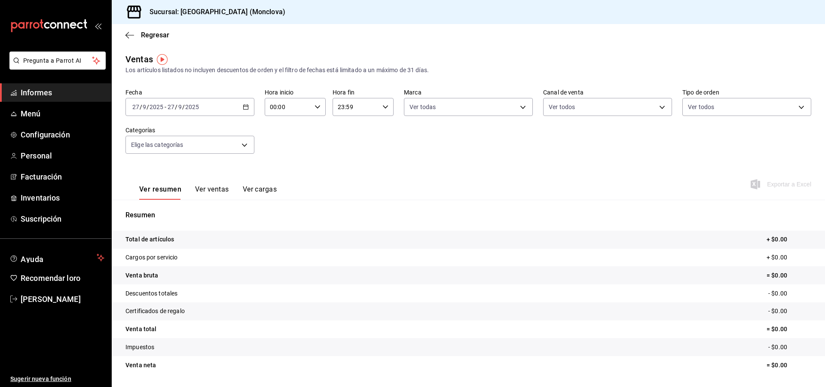
click at [234, 103] on div "[DATE] [DATE] - [DATE] [DATE]" at bounding box center [189, 107] width 129 height 18
click at [180, 212] on span "Rango de fechas" at bounding box center [166, 210] width 67 height 9
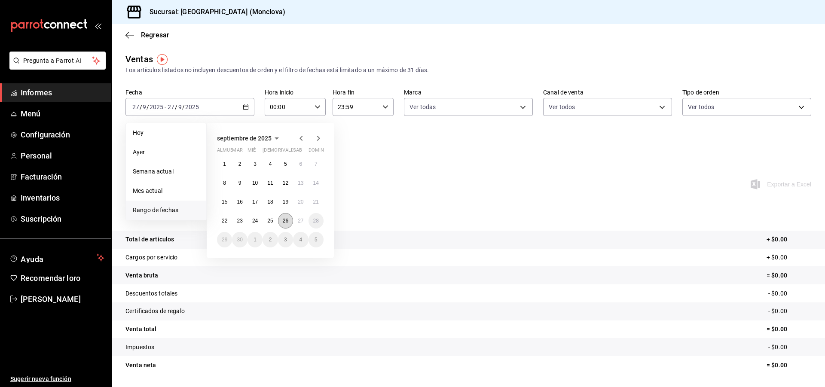
click at [284, 215] on button "26" at bounding box center [285, 220] width 15 height 15
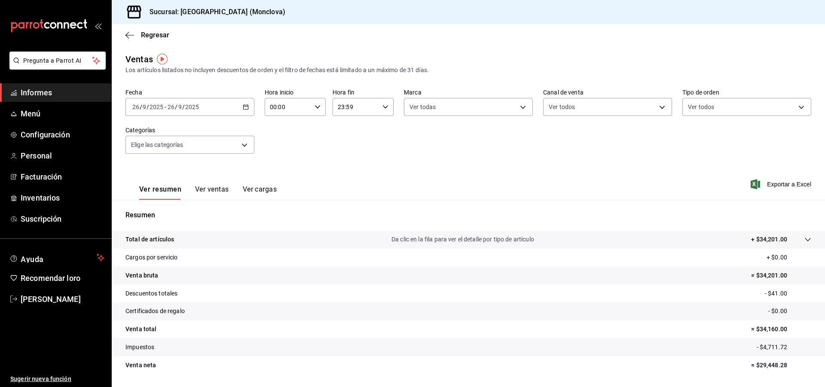
scroll to position [25, 0]
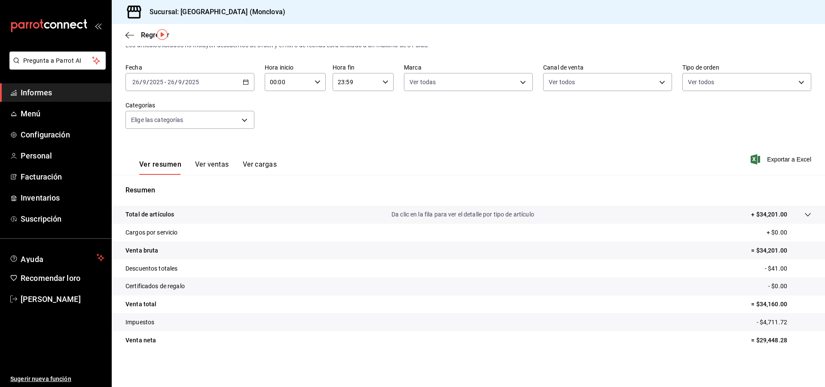
click at [33, 94] on font "Informes" at bounding box center [36, 92] width 31 height 9
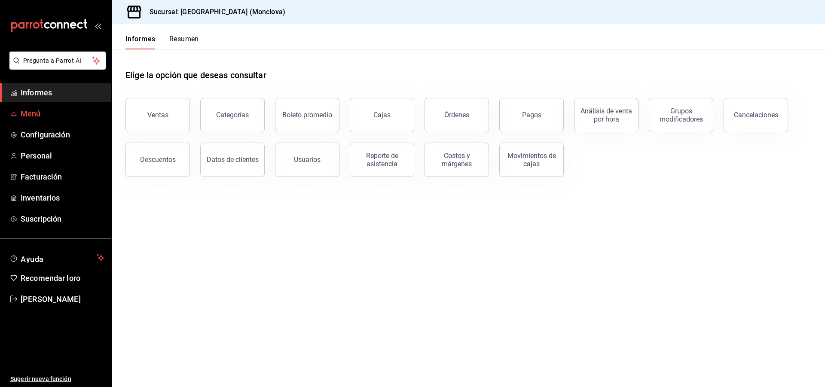
click at [33, 110] on font "Menú" at bounding box center [31, 113] width 20 height 9
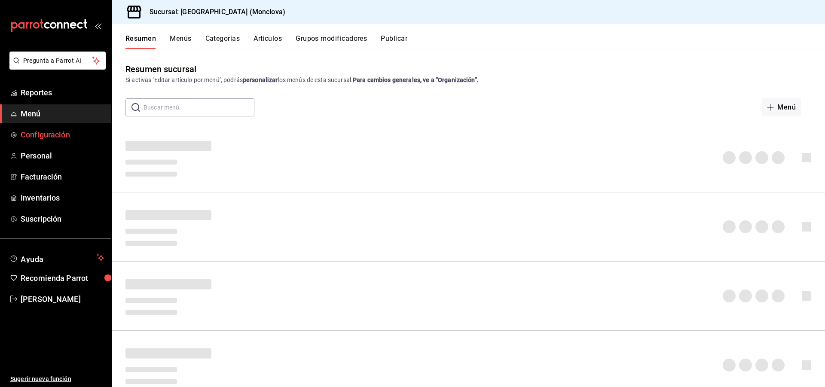
click at [37, 140] on link "Configuración" at bounding box center [55, 134] width 111 height 18
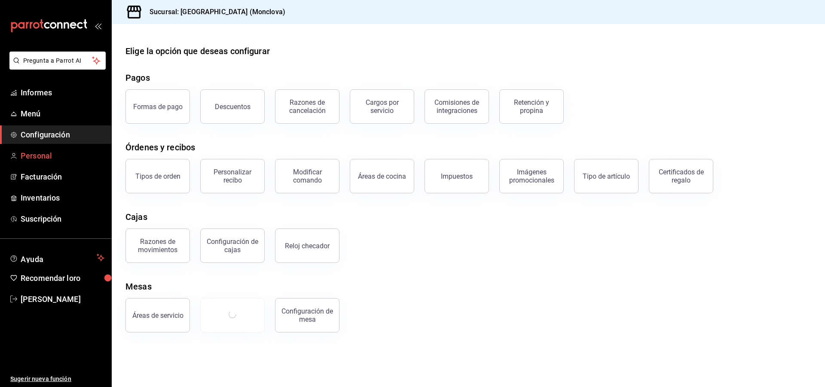
click at [37, 156] on font "Personal" at bounding box center [36, 155] width 31 height 9
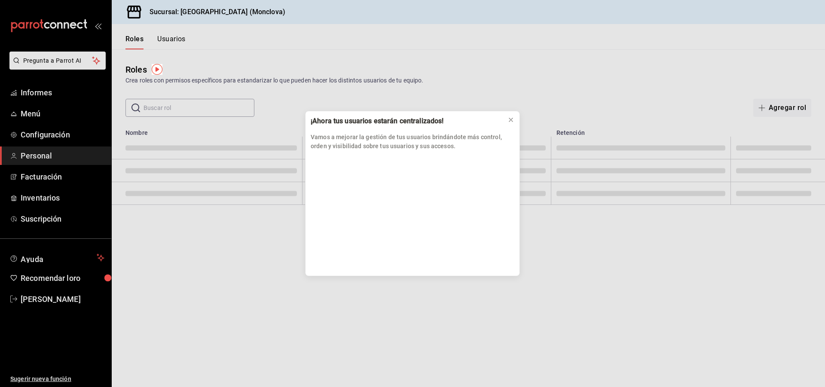
click at [38, 174] on div "¡Ahora tus usuarios estarán centralizados! Vamos a mejorar la gestión de tus us…" at bounding box center [412, 193] width 825 height 387
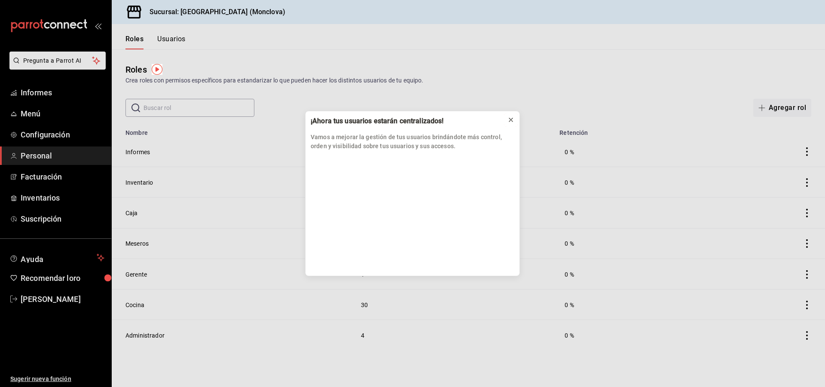
click at [517, 119] on button at bounding box center [511, 120] width 14 height 14
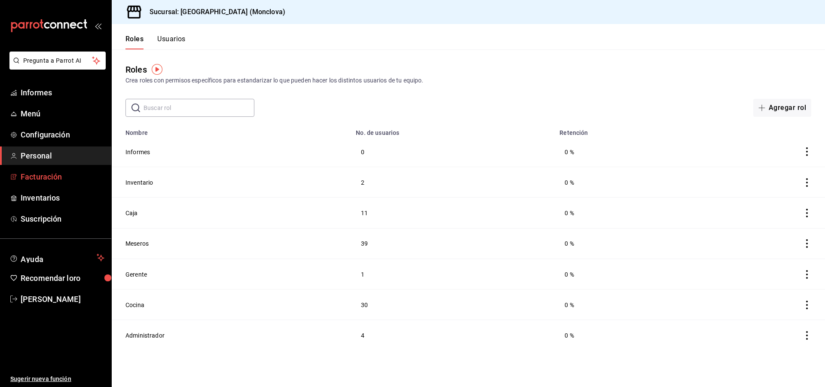
click at [46, 175] on font "Facturación" at bounding box center [41, 176] width 41 height 9
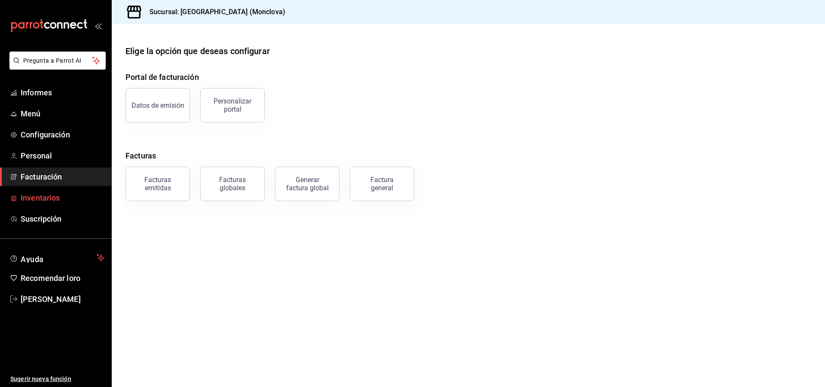
click at [43, 198] on font "Inventarios" at bounding box center [40, 197] width 39 height 9
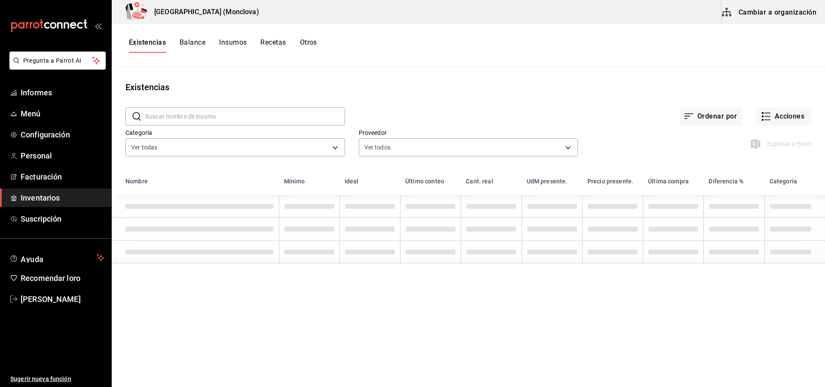
click at [313, 46] on font "Otros" at bounding box center [308, 42] width 17 height 8
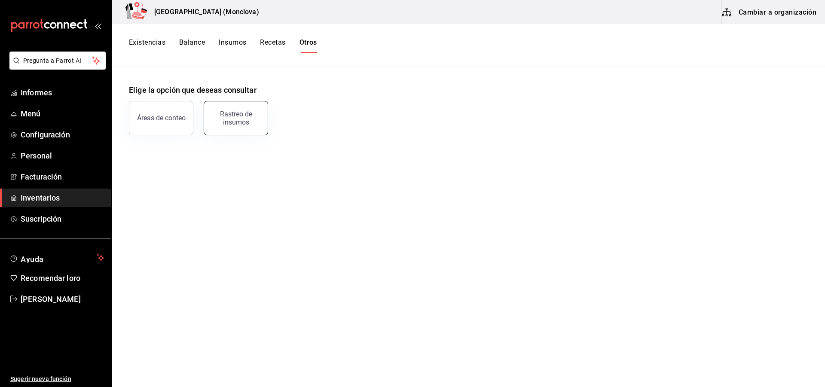
click at [251, 104] on button "Rastreo de insumos" at bounding box center [236, 118] width 64 height 34
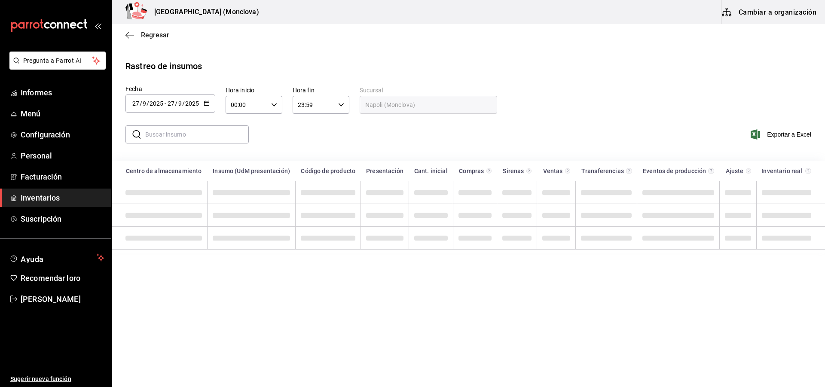
click at [141, 35] on font "Regresar" at bounding box center [155, 35] width 28 height 8
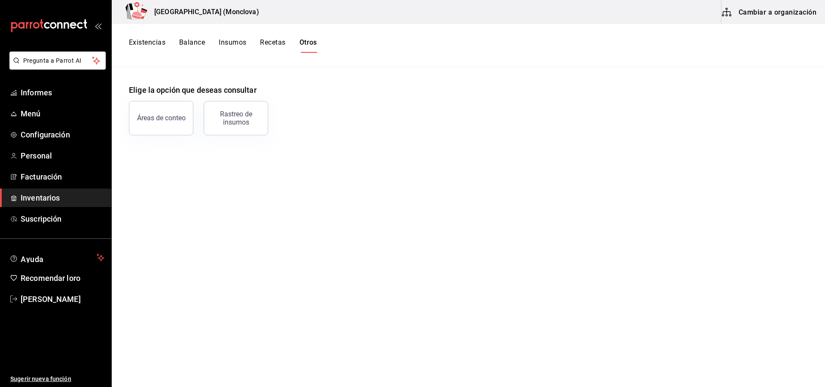
click at [282, 40] on font "Recetas" at bounding box center [272, 42] width 25 height 8
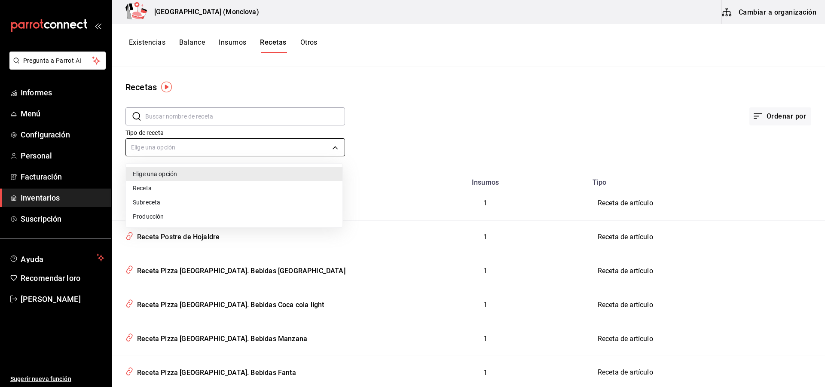
click at [190, 140] on body "Pregunta a Parrot AI Informes Menú Configuración Personal Facturación Inventari…" at bounding box center [412, 190] width 825 height 381
click at [180, 149] on div at bounding box center [412, 193] width 825 height 387
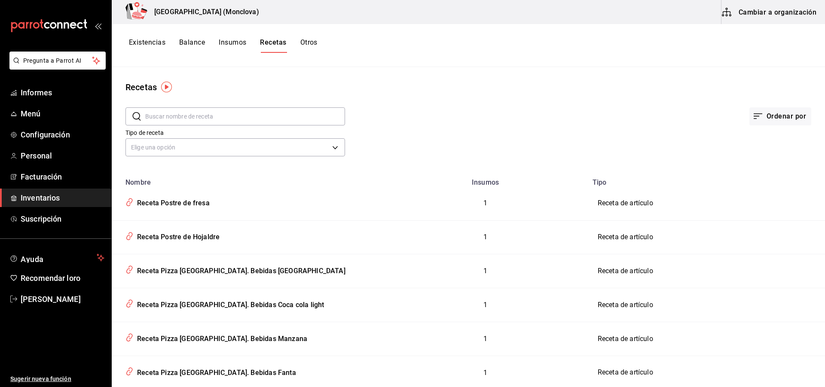
click at [180, 149] on body "Pregunta a Parrot AI Informes Menú Configuración Personal Facturación Inventari…" at bounding box center [412, 190] width 825 height 381
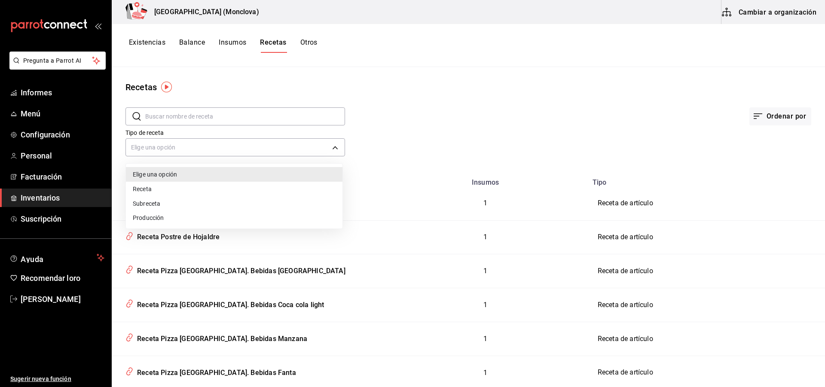
click at [237, 39] on div at bounding box center [412, 193] width 825 height 387
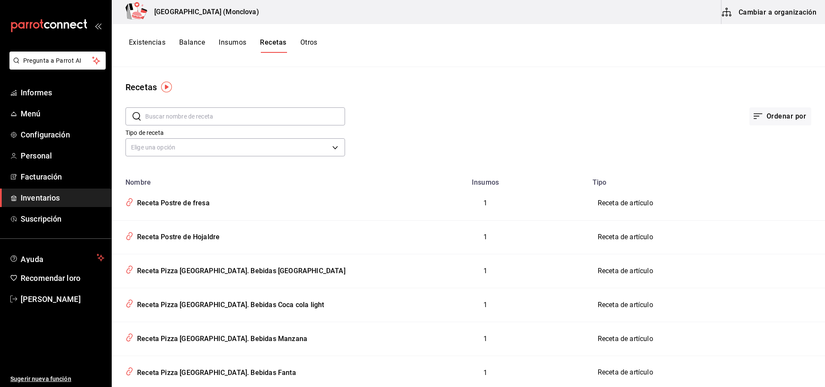
click at [237, 39] on font "Insumos" at bounding box center [232, 42] width 27 height 8
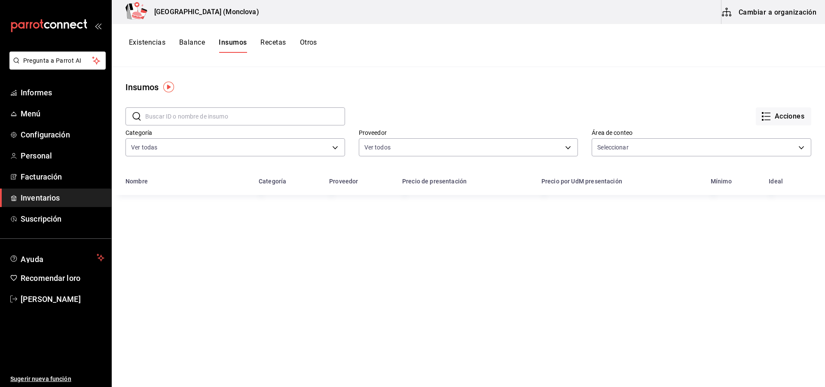
click at [200, 40] on font "Balance" at bounding box center [192, 42] width 26 height 8
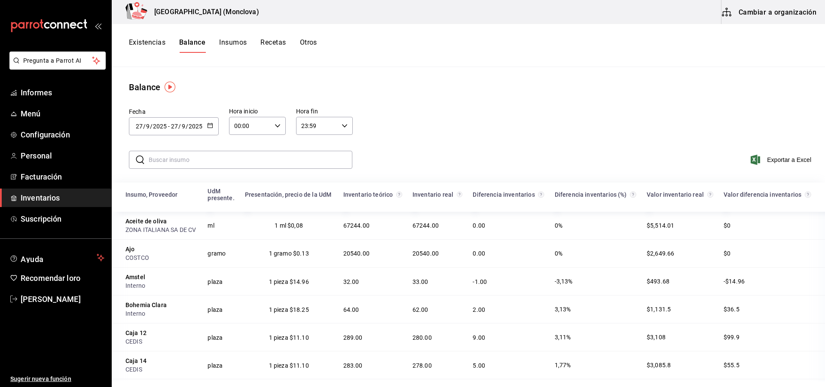
click at [152, 38] on font "Existencias" at bounding box center [147, 42] width 37 height 8
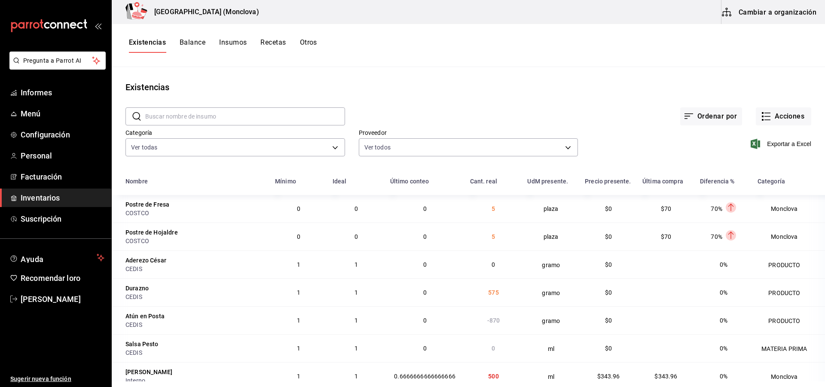
click at [207, 114] on input "text" at bounding box center [245, 116] width 200 height 17
type input "B"
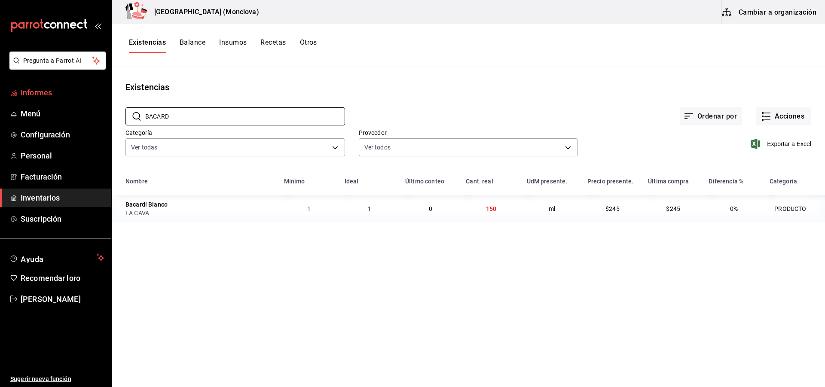
type input "BACARD"
click at [40, 89] on font "Informes" at bounding box center [36, 92] width 31 height 9
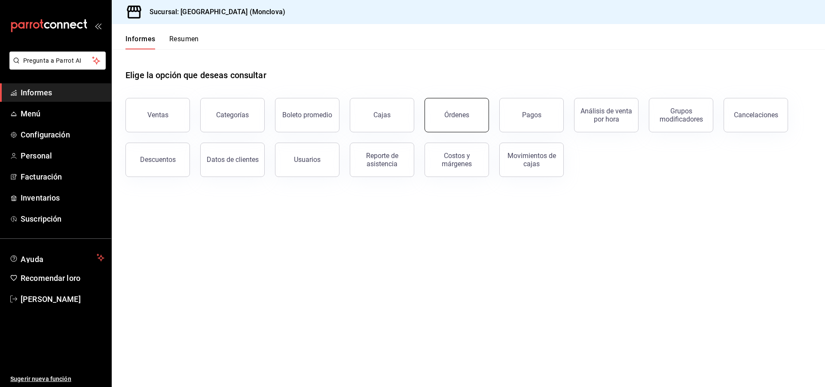
click at [454, 110] on button "Órdenes" at bounding box center [456, 115] width 64 height 34
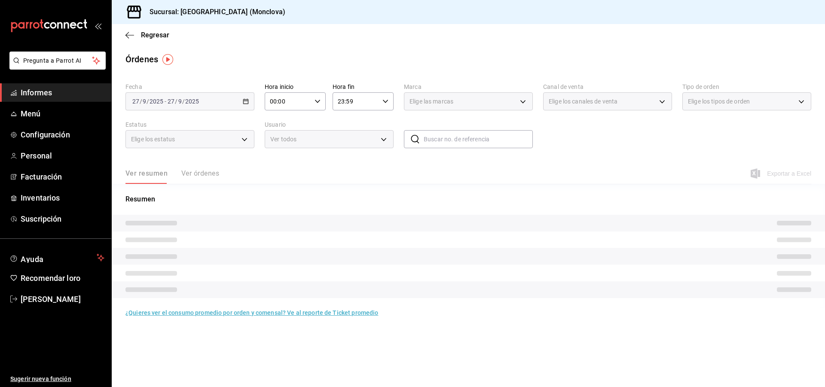
click at [244, 138] on div "Elige los estatus" at bounding box center [189, 139] width 129 height 18
click at [183, 137] on body "Pregunta a Parrot AI Informes Menú Configuración Personal Facturación Inventari…" at bounding box center [412, 193] width 825 height 387
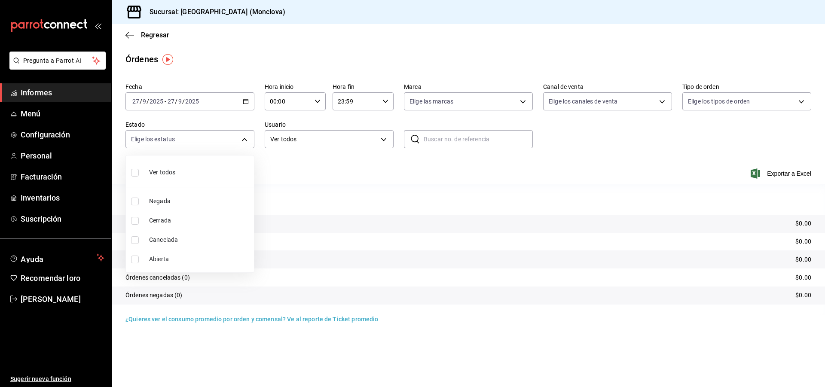
click at [133, 258] on input "checkbox" at bounding box center [135, 260] width 8 height 8
checkbox input "true"
type input "OPEN"
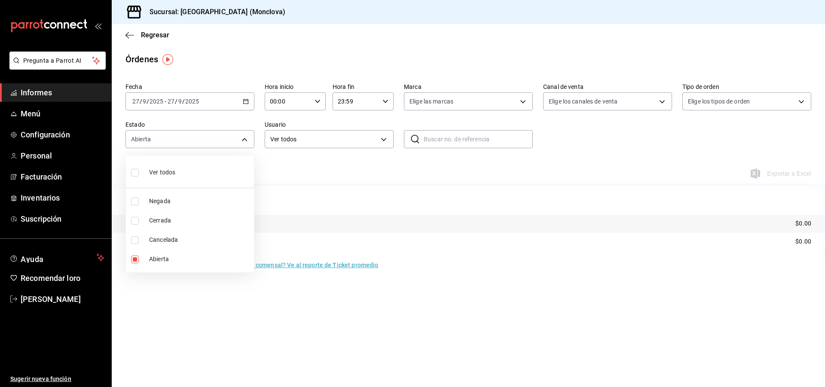
click at [212, 99] on div at bounding box center [412, 193] width 825 height 387
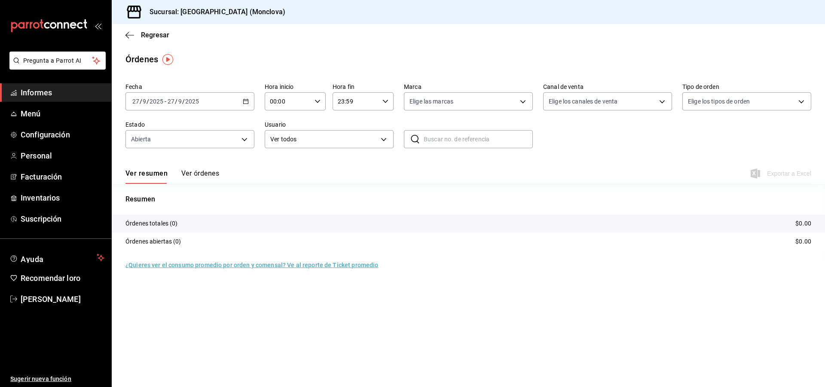
click at [212, 99] on div "[DATE] [DATE] - [DATE] [DATE]" at bounding box center [189, 101] width 129 height 18
click at [180, 219] on li "Rango de fechas" at bounding box center [166, 223] width 80 height 19
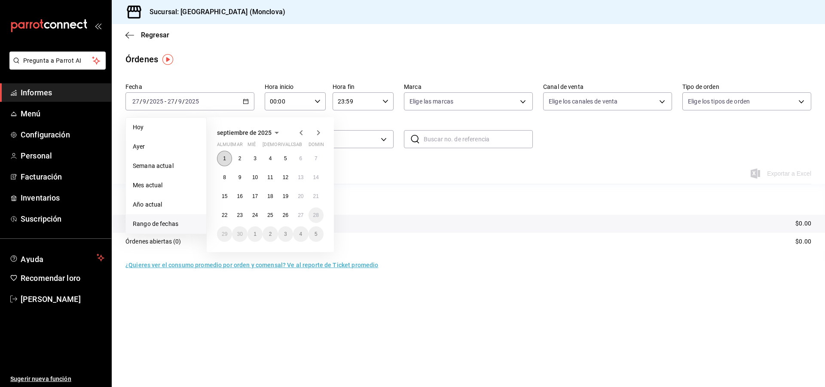
click at [225, 161] on font "1" at bounding box center [224, 159] width 3 height 6
click at [293, 213] on button "27" at bounding box center [300, 214] width 15 height 15
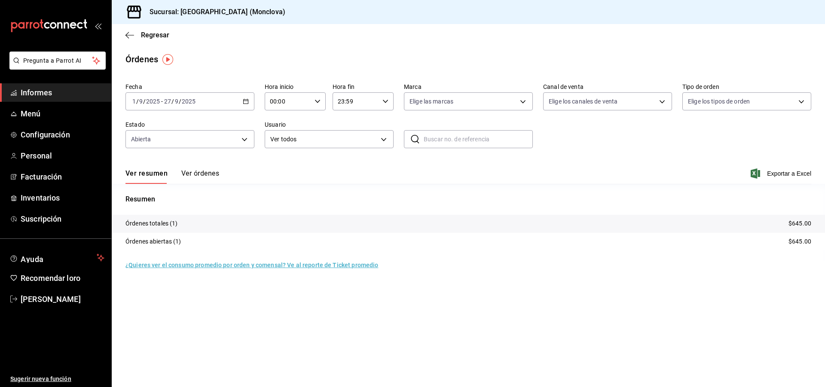
click at [206, 102] on div "2025-09-01 1 / 9 / 2025 - 2025-09-27 27 / 9 / 2025" at bounding box center [189, 101] width 129 height 18
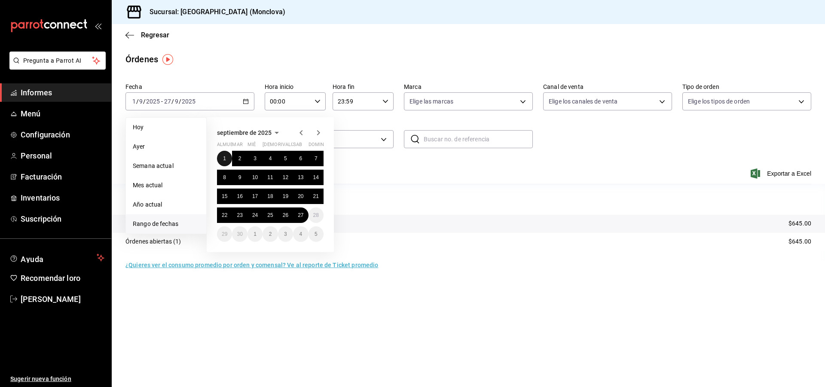
click at [226, 154] on button "1" at bounding box center [224, 158] width 15 height 15
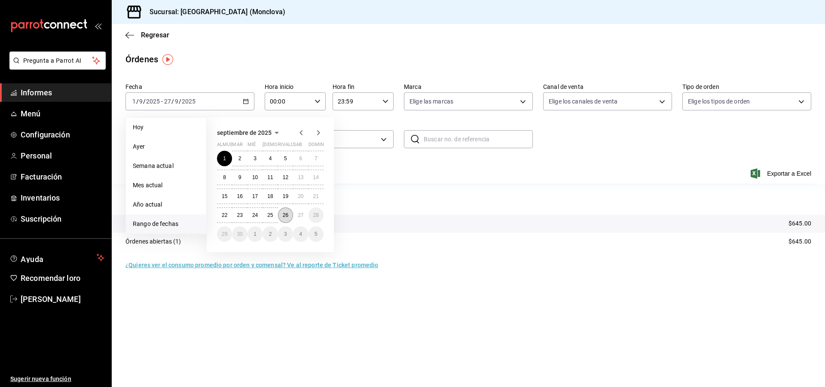
click at [284, 216] on font "26" at bounding box center [286, 215] width 6 height 6
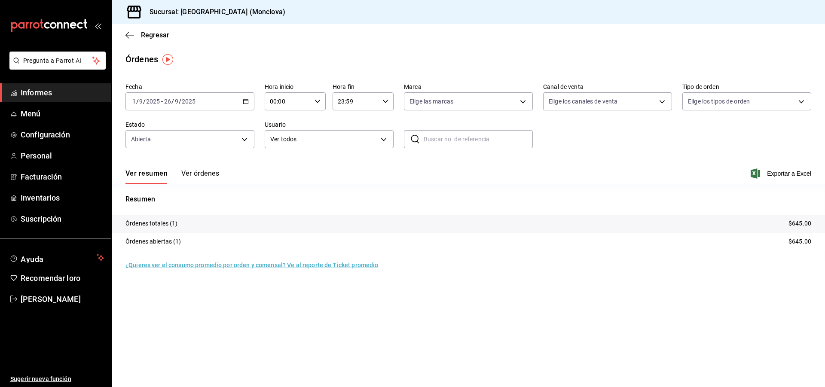
click at [210, 171] on font "Ver órdenes" at bounding box center [200, 173] width 38 height 8
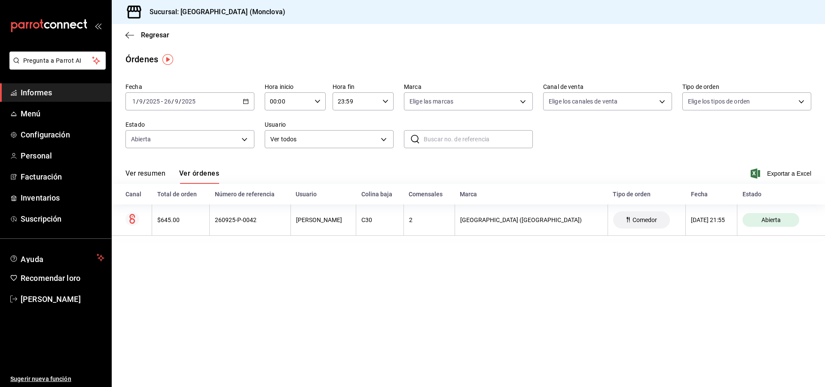
click at [195, 98] on div "2025-09-26 26 / 9 / 2025" at bounding box center [180, 101] width 34 height 7
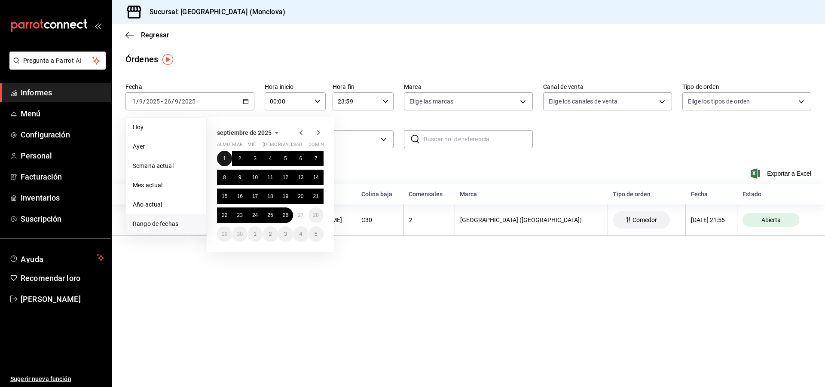
click at [222, 156] on button "1" at bounding box center [224, 158] width 15 height 15
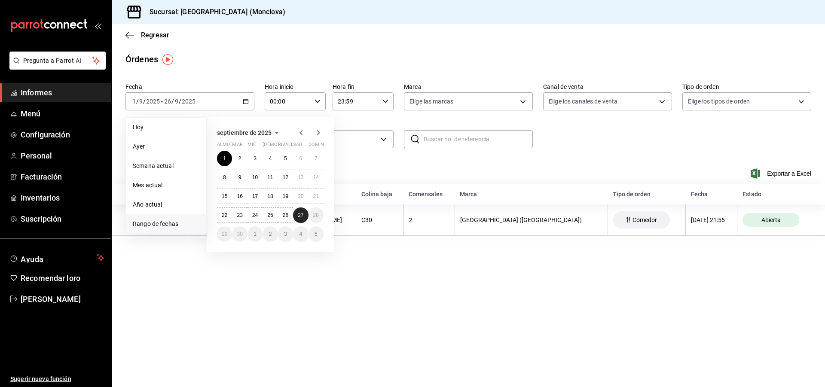
click at [303, 215] on font "27" at bounding box center [301, 215] width 6 height 6
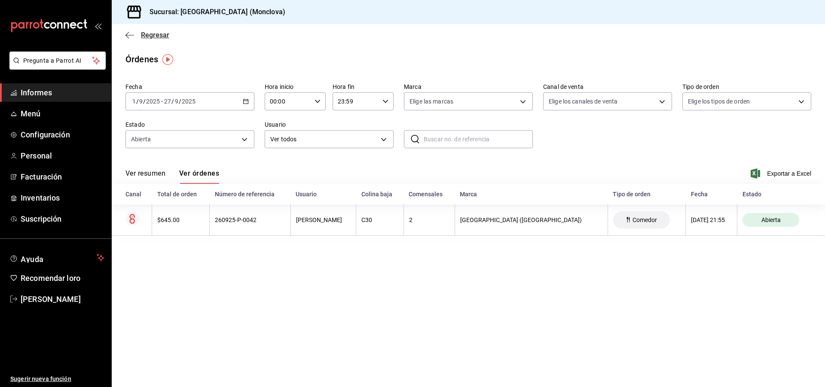
click at [158, 36] on font "Regresar" at bounding box center [155, 35] width 28 height 8
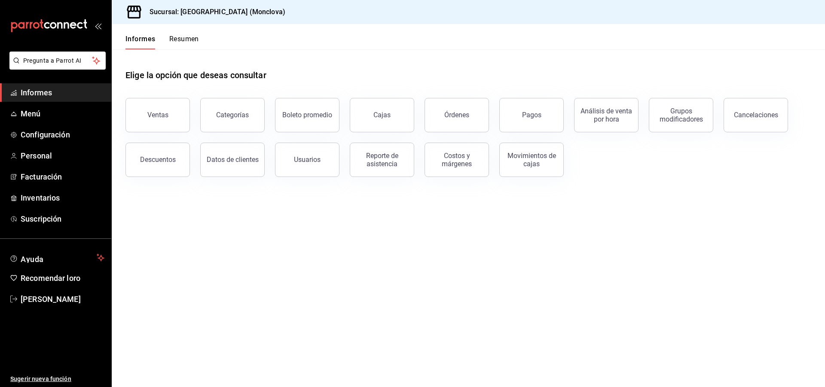
click at [193, 37] on font "Resumen" at bounding box center [184, 39] width 30 height 8
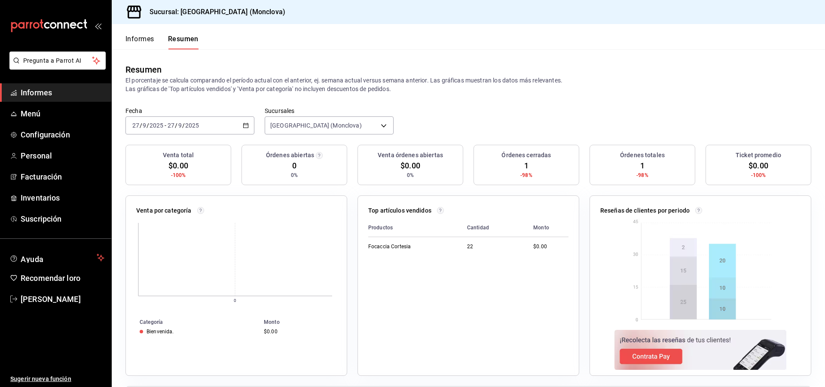
click at [137, 37] on font "Informes" at bounding box center [139, 39] width 29 height 8
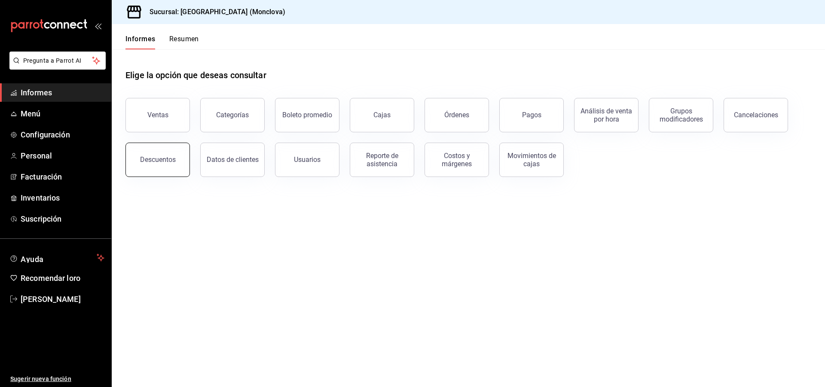
click at [172, 159] on font "Descuentos" at bounding box center [158, 160] width 36 height 8
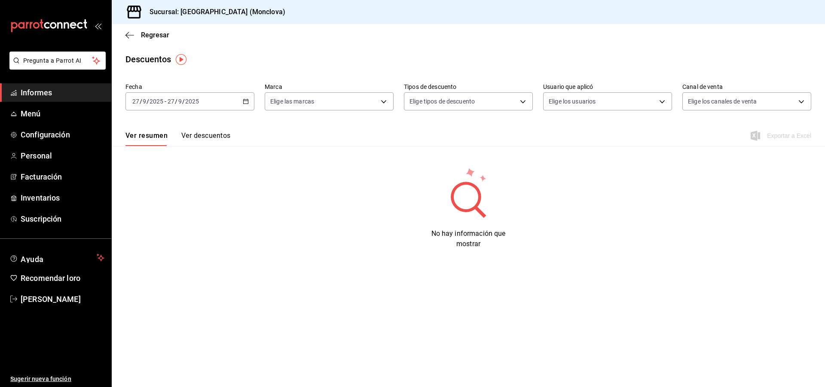
click at [214, 97] on div "[DATE] [DATE] - [DATE] [DATE]" at bounding box center [189, 101] width 129 height 18
click at [171, 222] on font "Rango de fechas" at bounding box center [156, 223] width 46 height 7
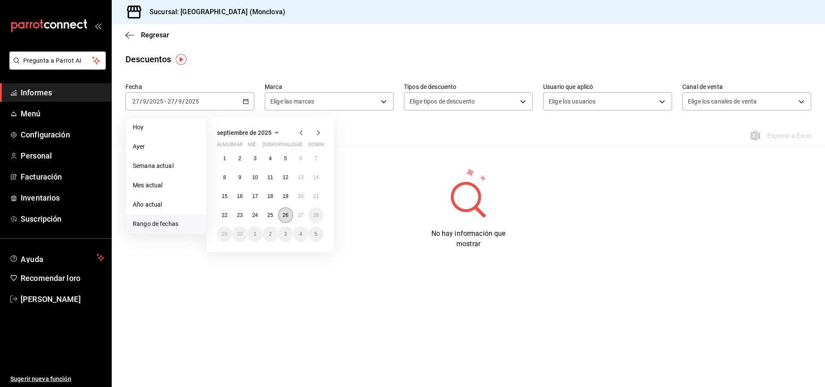
click at [281, 214] on button "26" at bounding box center [285, 214] width 15 height 15
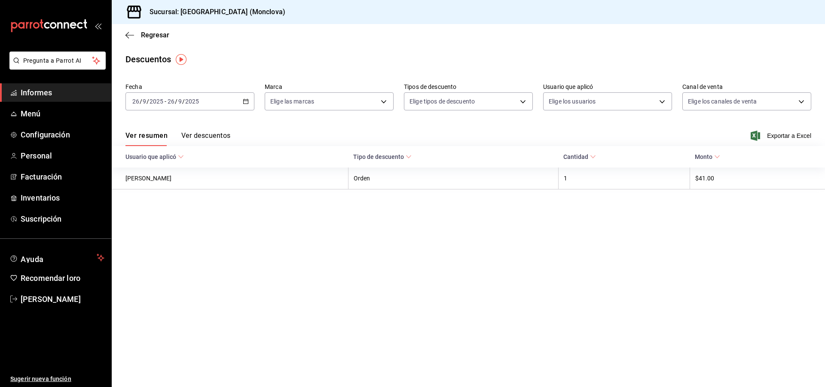
click at [211, 104] on div "2025-09-26 26 / 9 / 2025 - 2025-09-26 26 / 9 / 2025" at bounding box center [189, 101] width 129 height 18
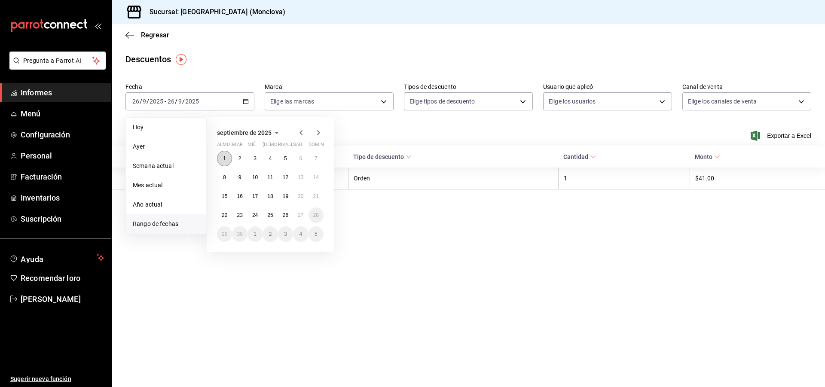
click at [220, 154] on button "1" at bounding box center [224, 158] width 15 height 15
click at [299, 211] on button "27" at bounding box center [300, 214] width 15 height 15
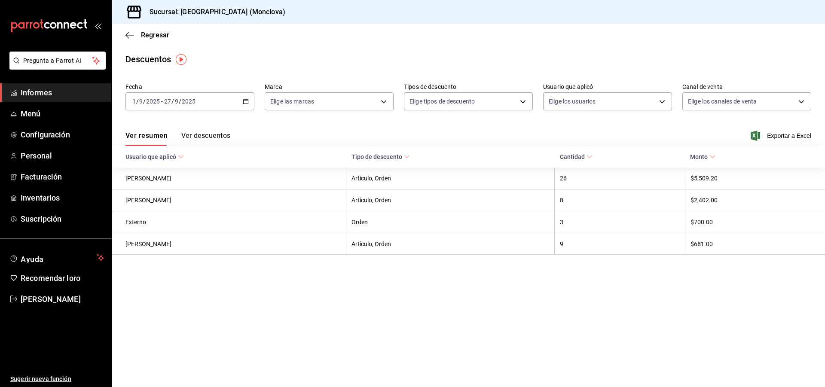
click at [189, 135] on font "Ver descuentos" at bounding box center [205, 135] width 49 height 8
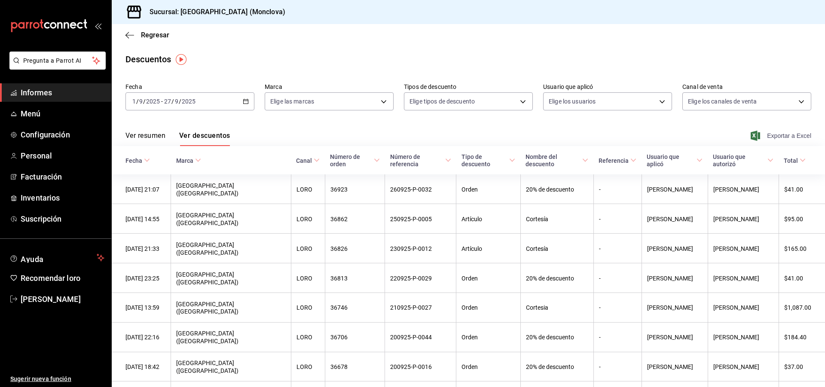
click at [777, 135] on font "Exportar a Excel" at bounding box center [789, 135] width 44 height 7
